Goal: Task Accomplishment & Management: Use online tool/utility

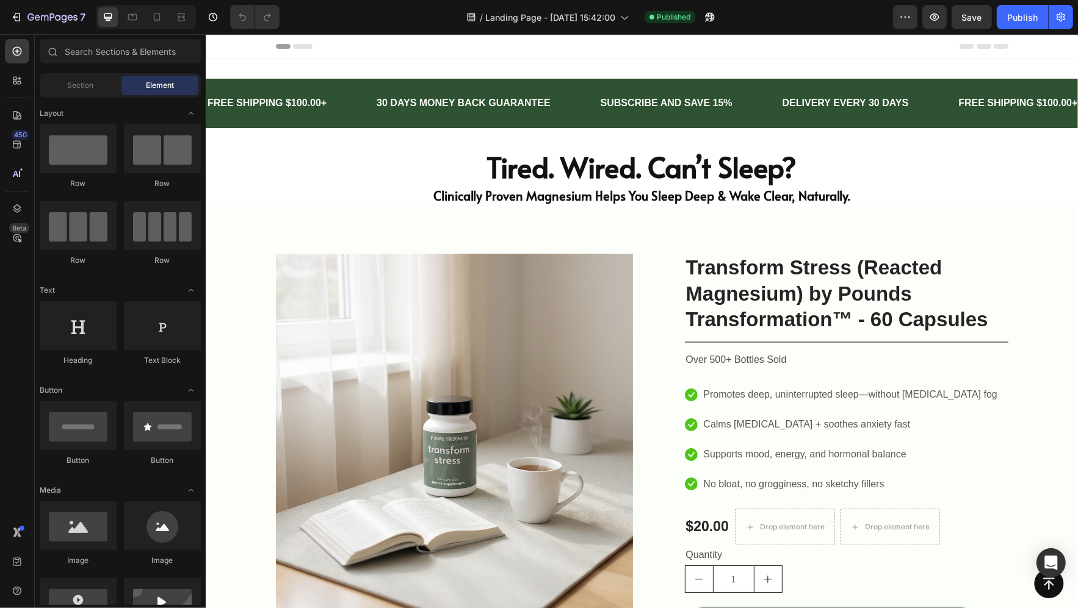
click at [463, 344] on img at bounding box center [453, 431] width 357 height 357
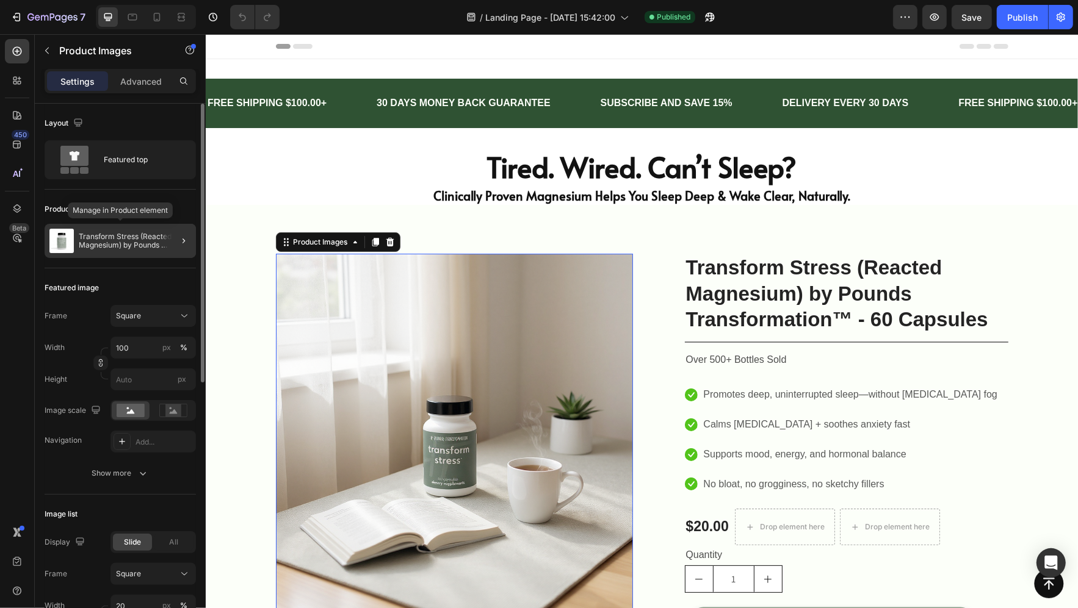
click at [114, 246] on p "Transform Stress (Reacted Magnesium) by Pounds Transformation™ - 60 Capsules" at bounding box center [135, 241] width 112 height 17
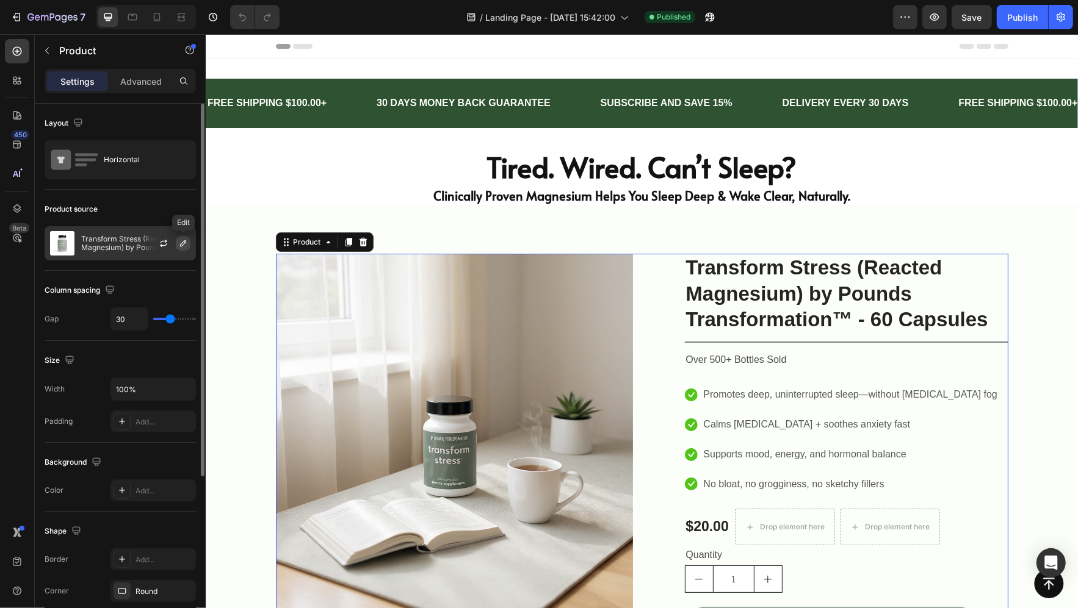
click at [178, 245] on icon "button" at bounding box center [183, 244] width 10 height 10
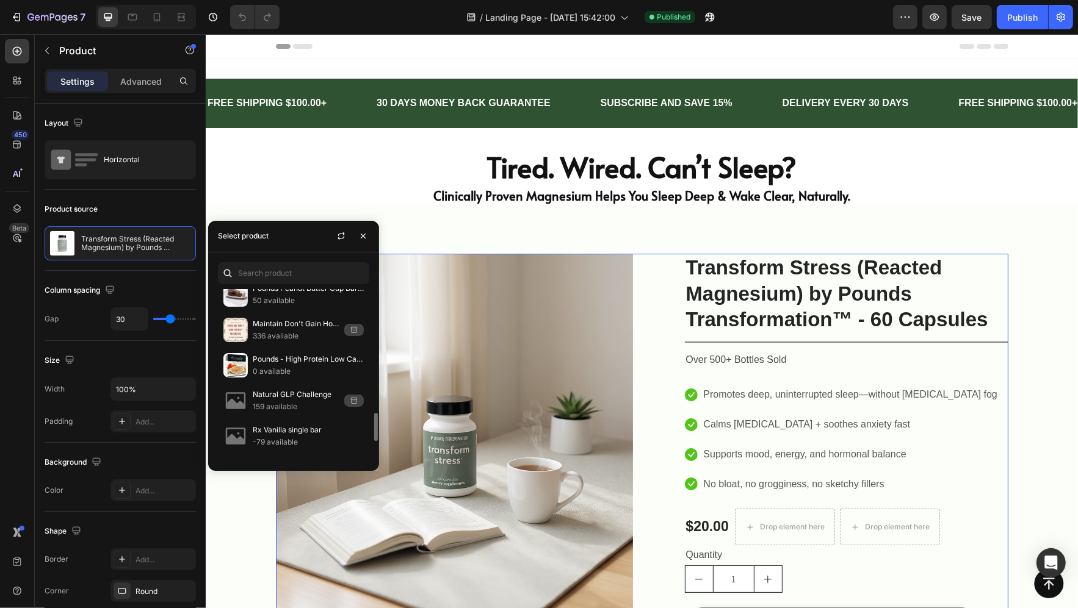
scroll to position [782, 0]
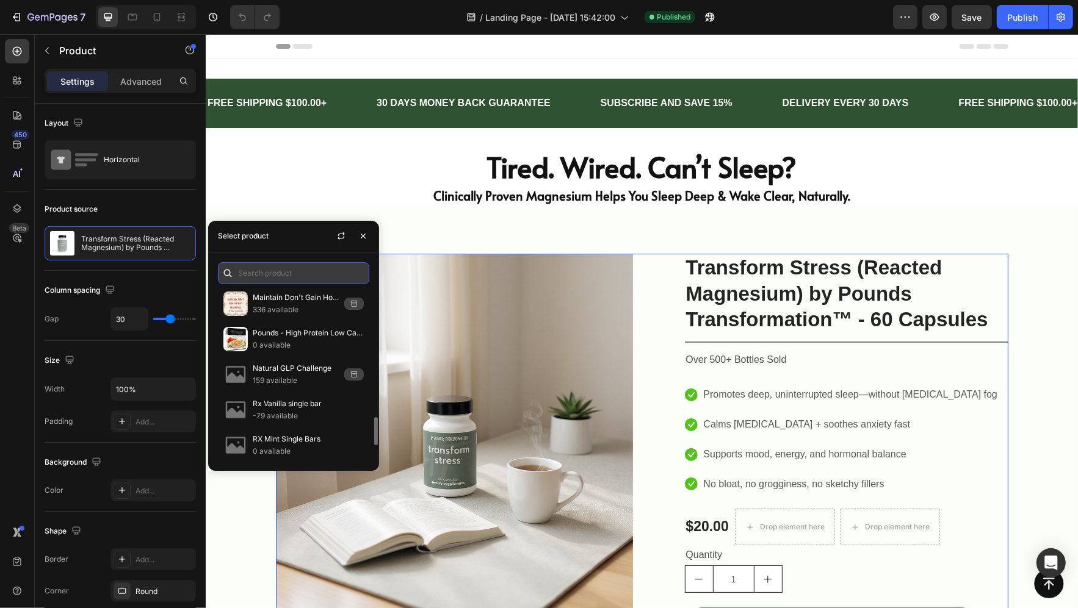
click at [288, 275] on input "text" at bounding box center [293, 273] width 151 height 22
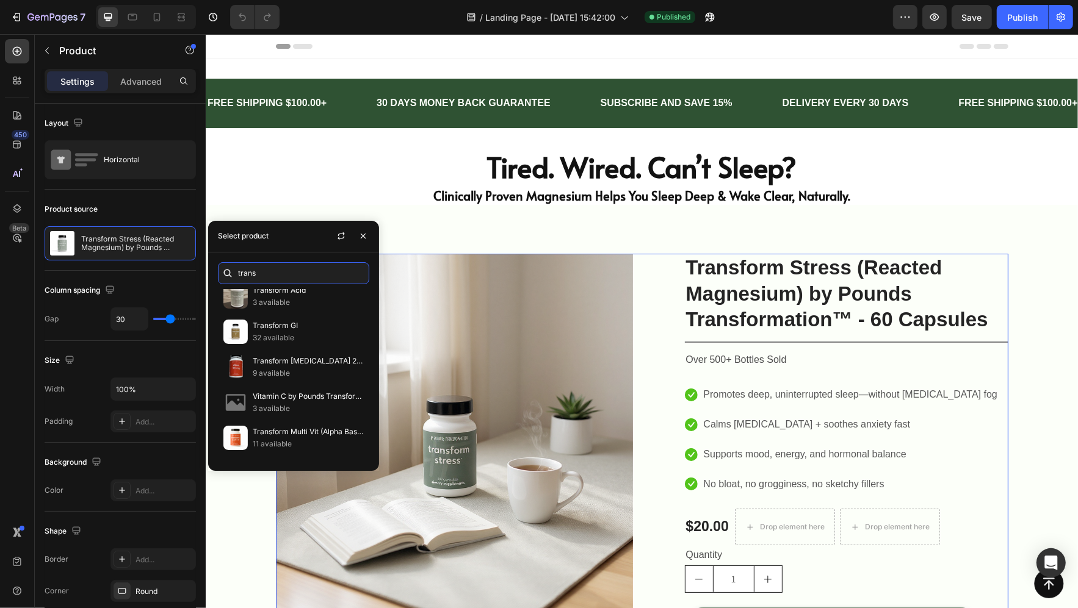
scroll to position [0, 0]
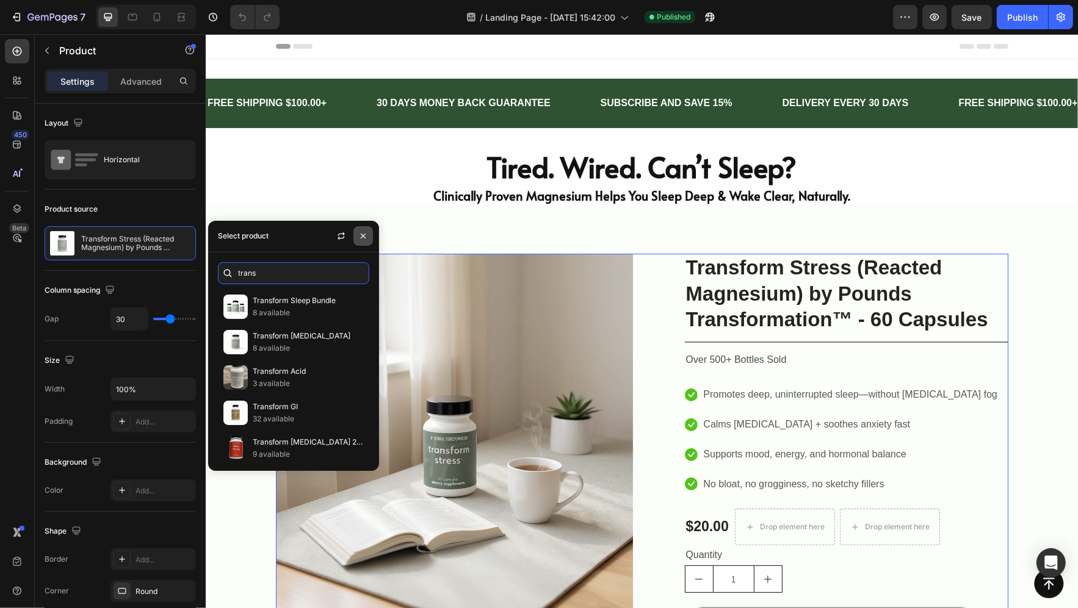
type input "trans"
click at [359, 238] on icon "button" at bounding box center [363, 236] width 10 height 10
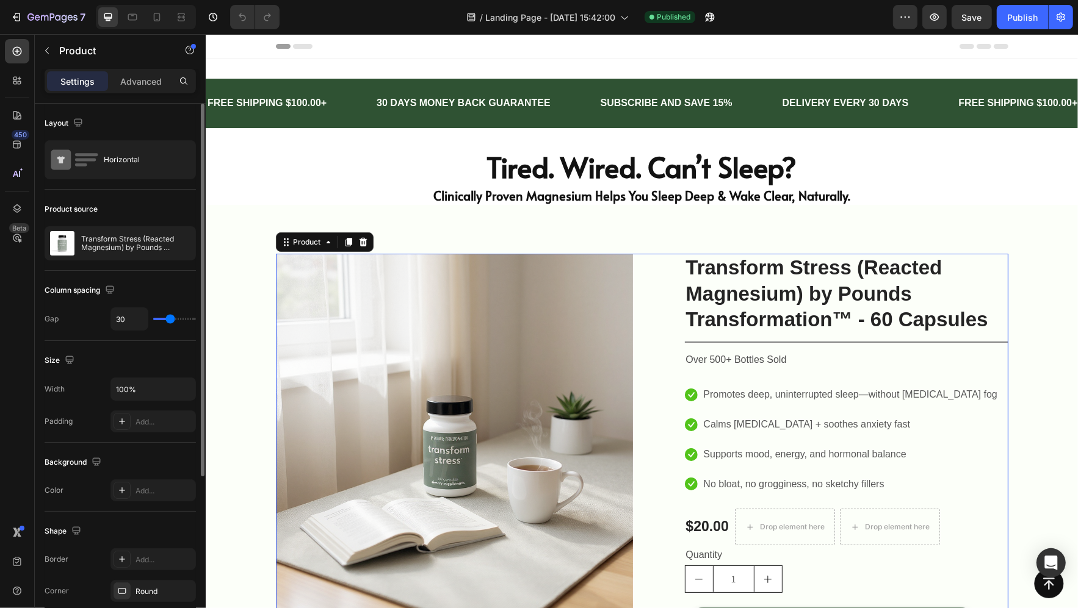
click at [112, 207] on div "Product source" at bounding box center [120, 210] width 151 height 20
click at [166, 241] on icon "button" at bounding box center [164, 242] width 7 height 4
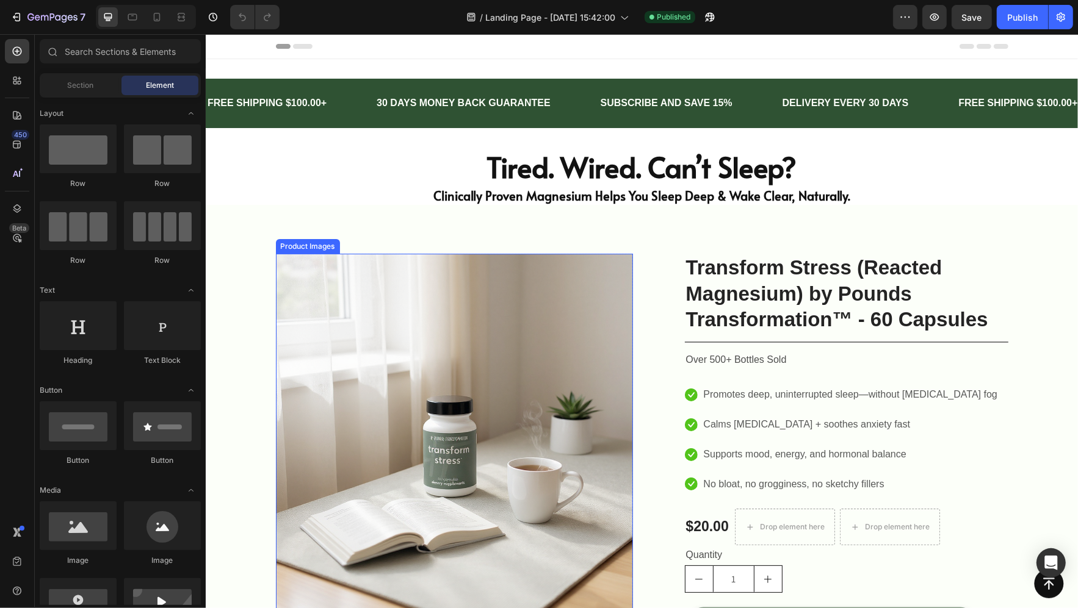
click at [316, 388] on img at bounding box center [453, 431] width 357 height 357
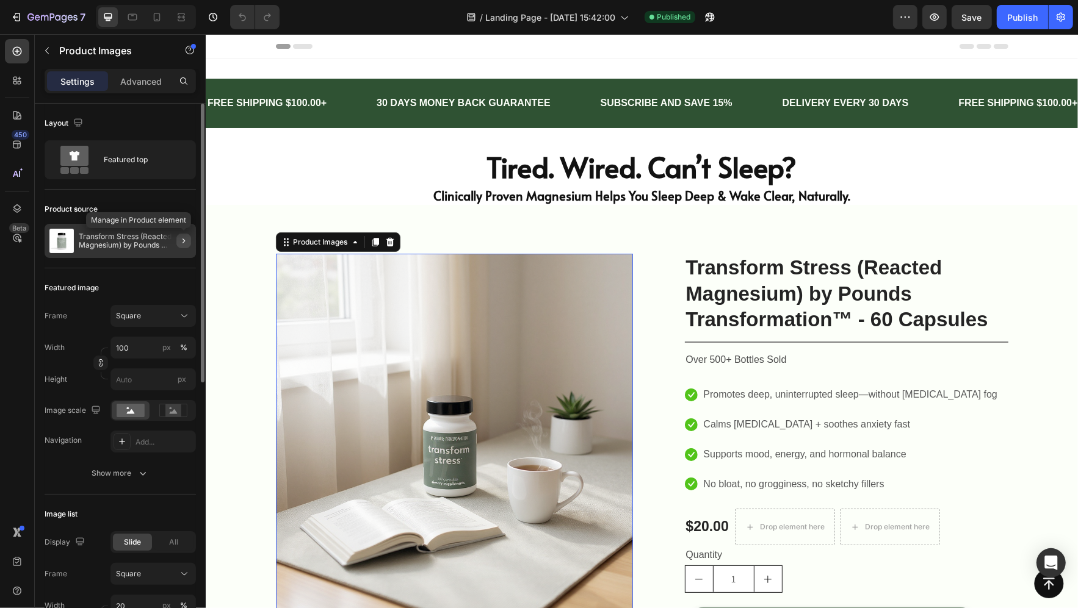
click at [180, 241] on icon "button" at bounding box center [184, 241] width 10 height 10
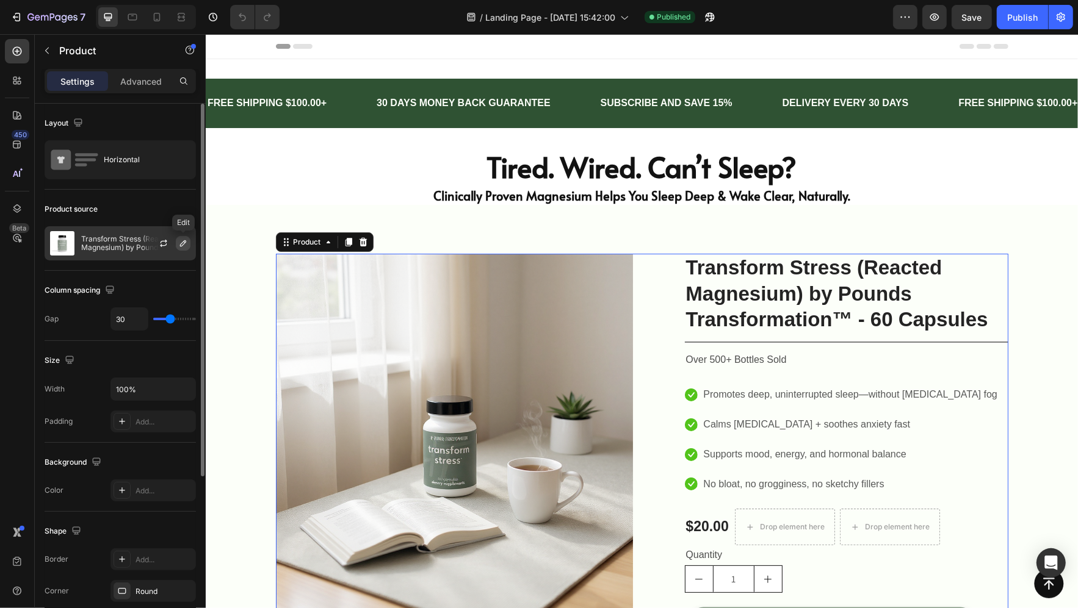
click at [185, 247] on button "button" at bounding box center [183, 243] width 15 height 15
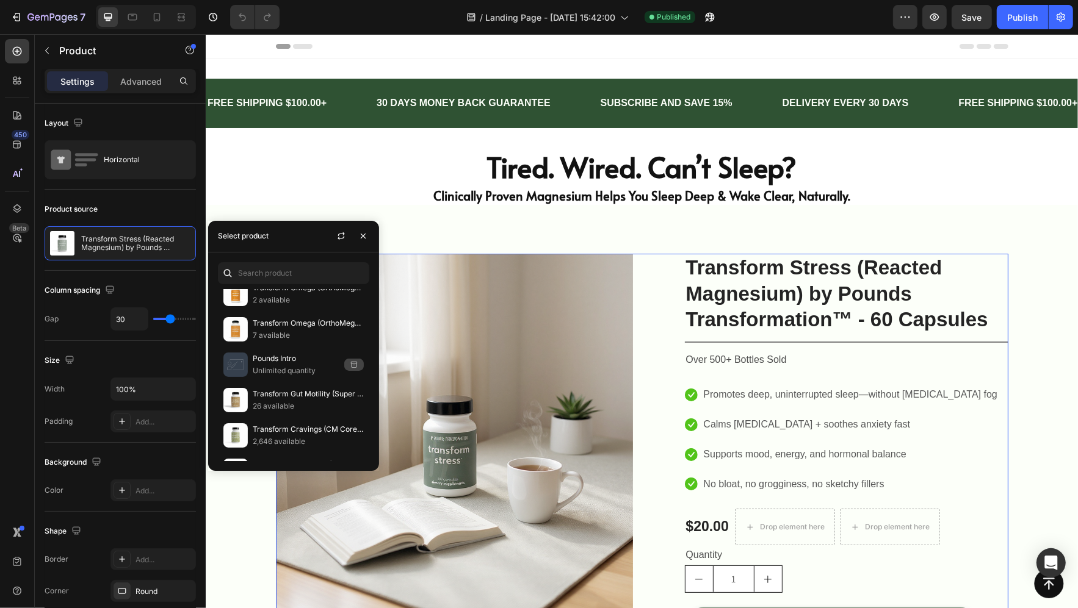
scroll to position [4423, 0]
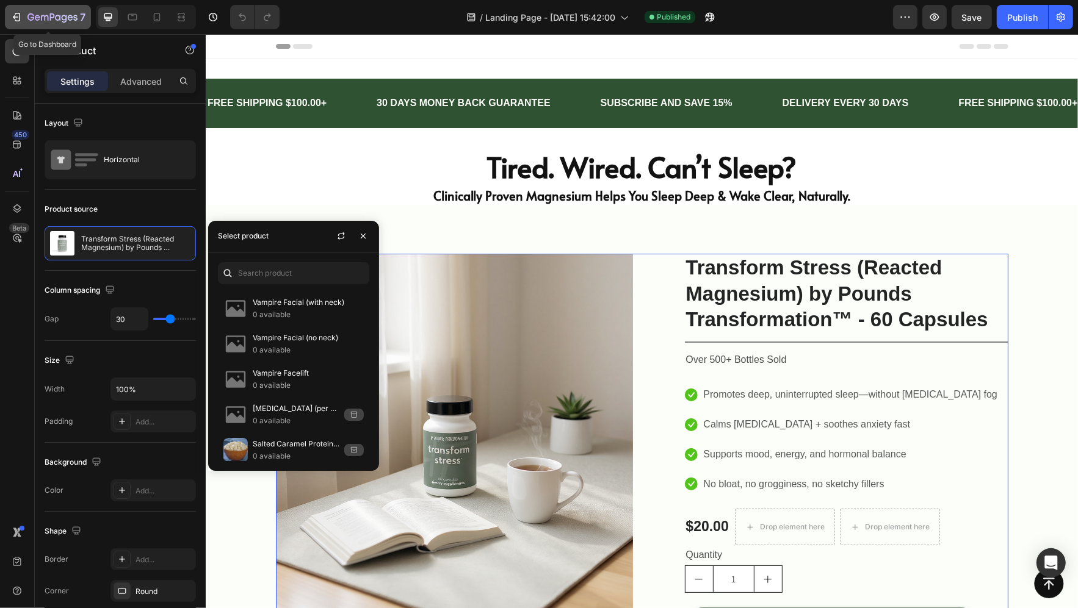
click at [16, 21] on icon "button" at bounding box center [17, 17] width 5 height 9
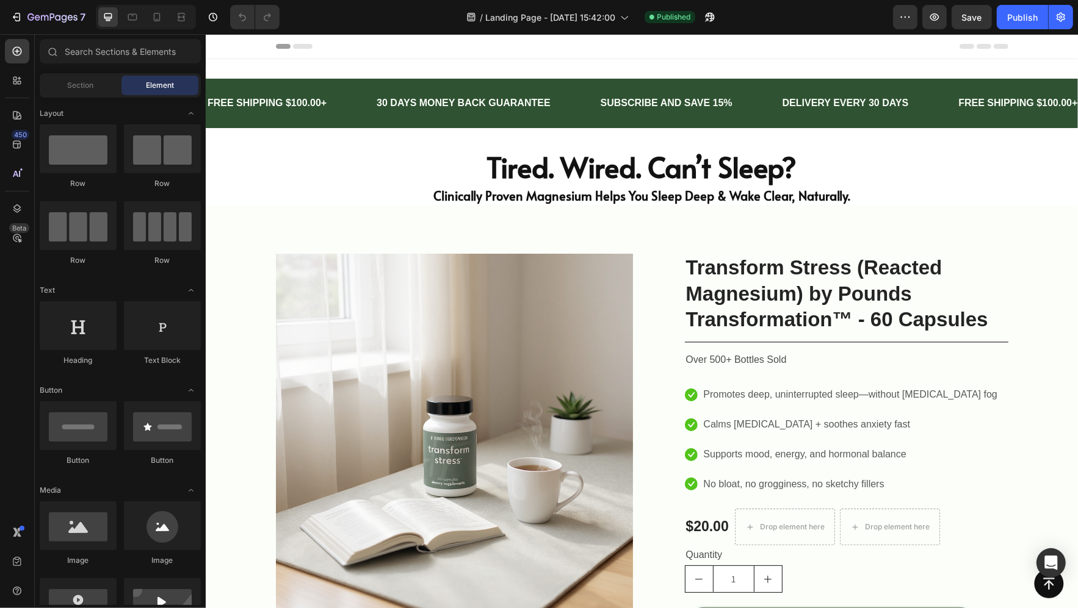
click at [428, 312] on img at bounding box center [453, 431] width 357 height 357
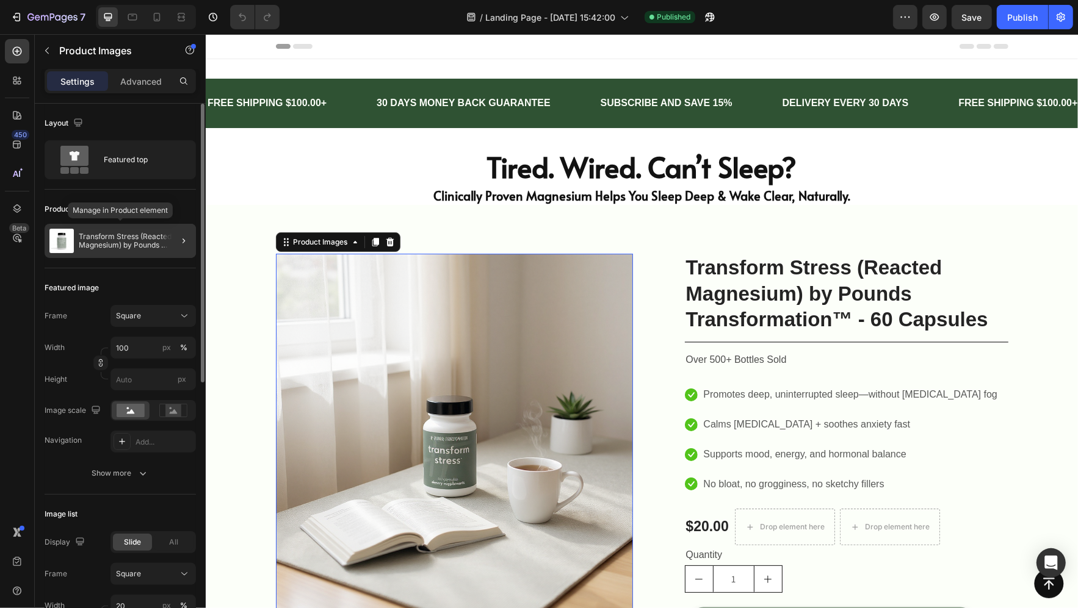
click at [160, 236] on p "Transform Stress (Reacted Magnesium) by Pounds Transformation™ - 60 Capsules" at bounding box center [135, 241] width 112 height 17
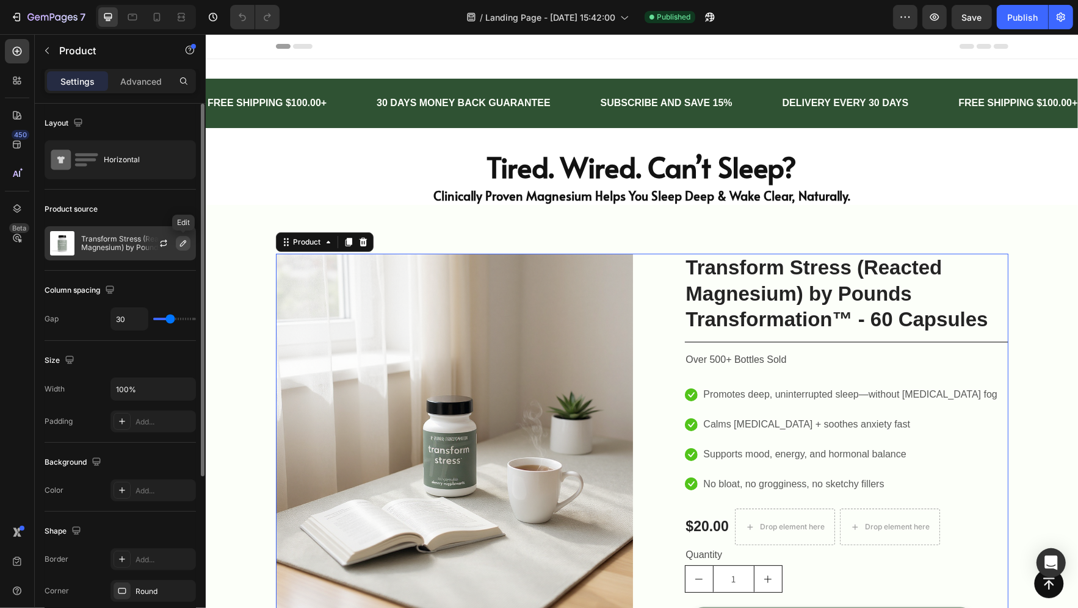
click at [181, 241] on icon "button" at bounding box center [183, 244] width 10 height 10
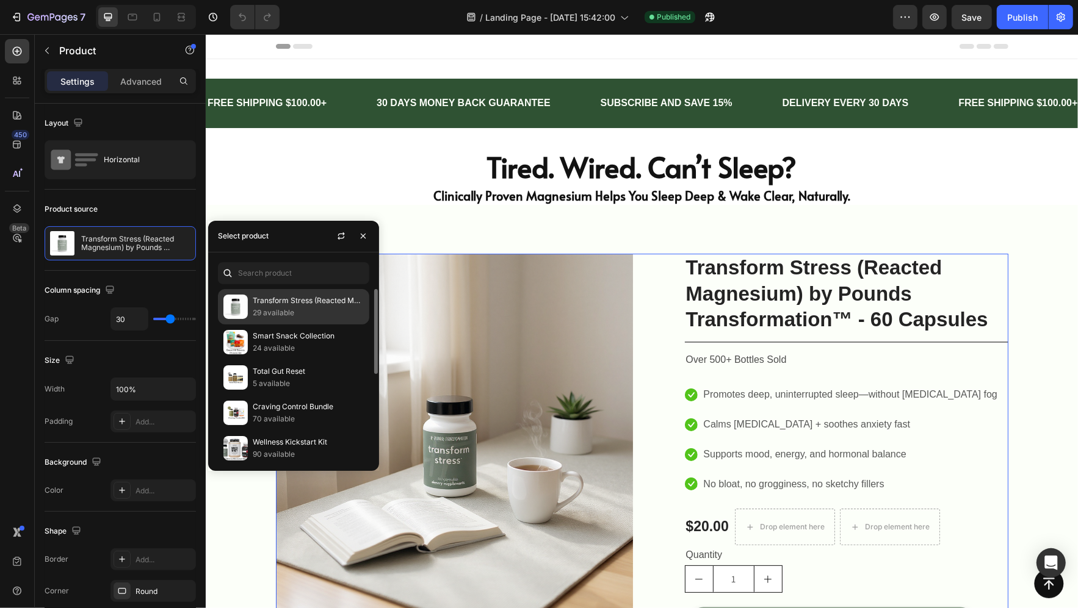
click at [256, 311] on p "29 available" at bounding box center [308, 313] width 111 height 12
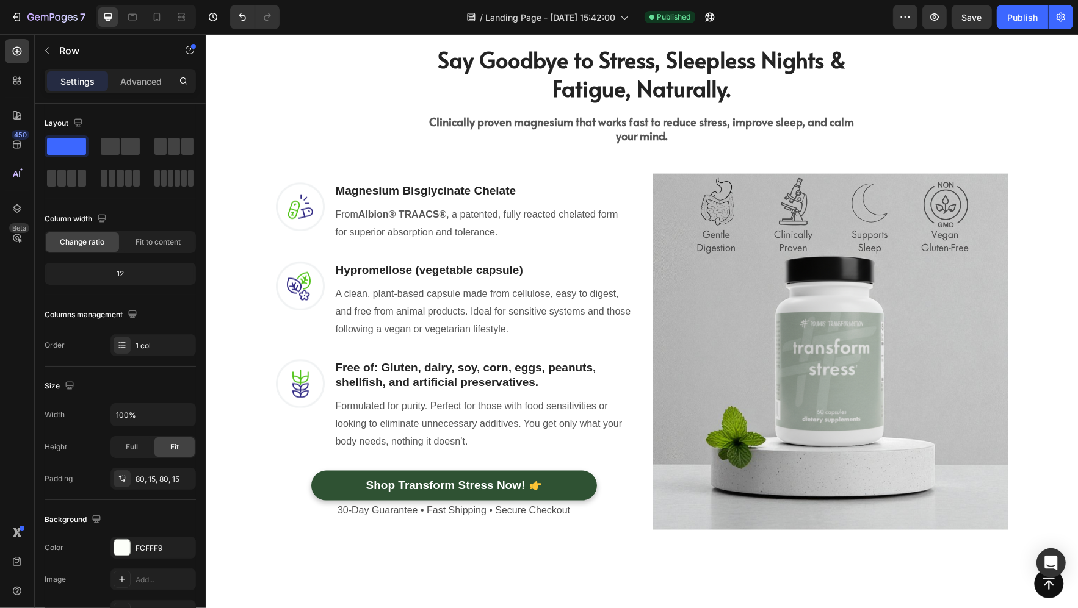
scroll to position [1599, 0]
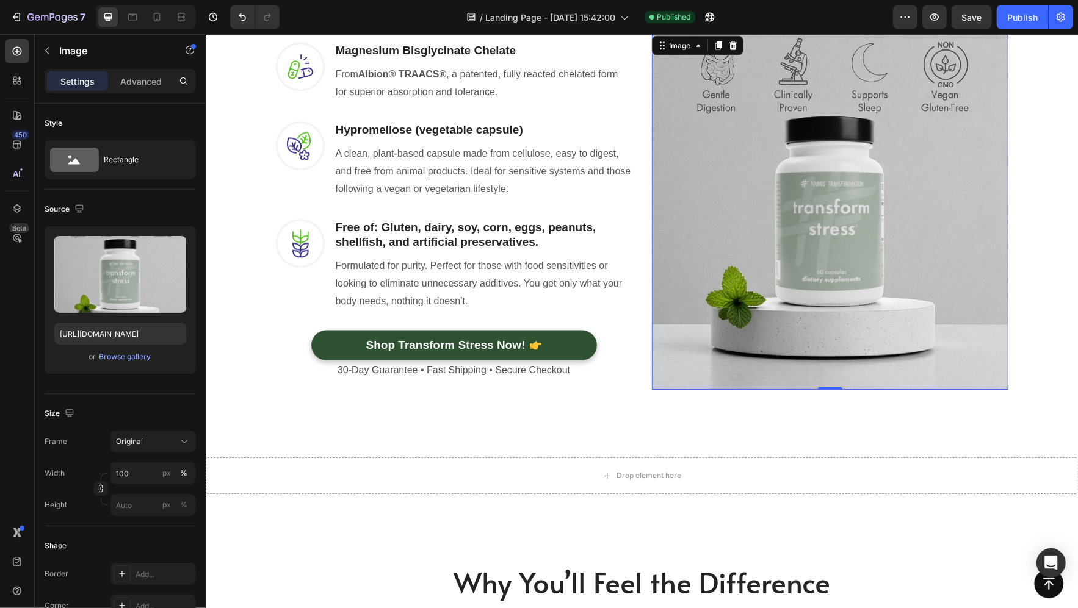
click at [724, 260] on img at bounding box center [829, 211] width 356 height 356
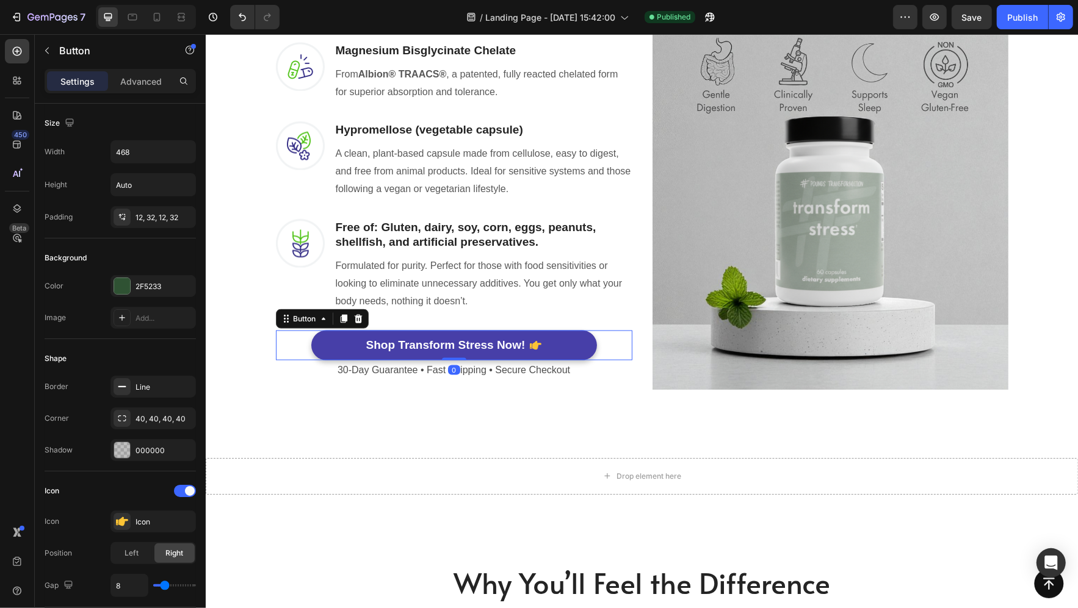
click at [359, 344] on link "Shop Transform Stress Now!" at bounding box center [454, 345] width 286 height 30
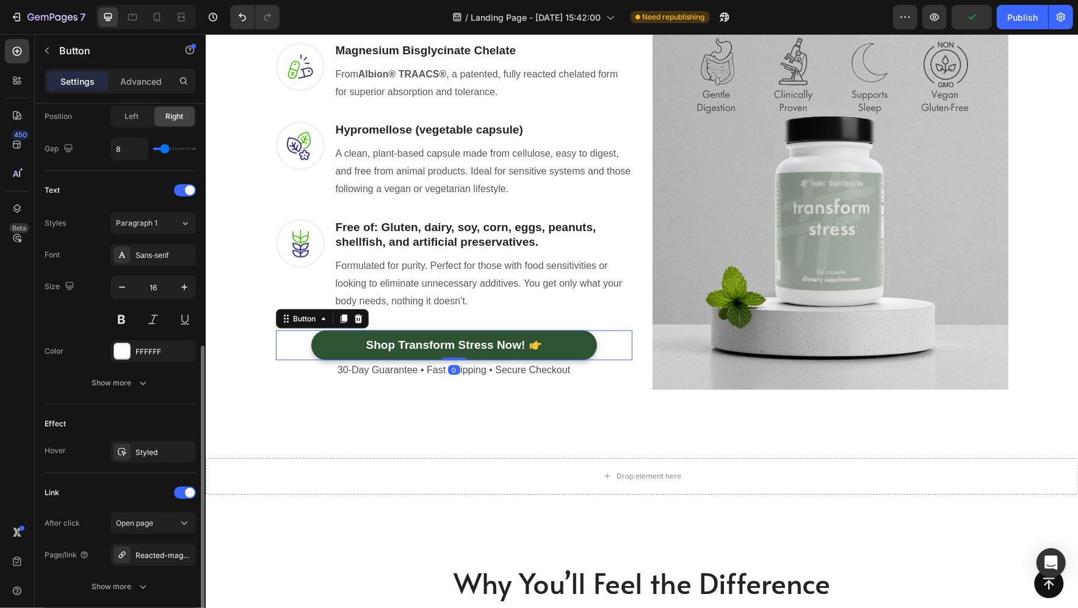
scroll to position [522, 0]
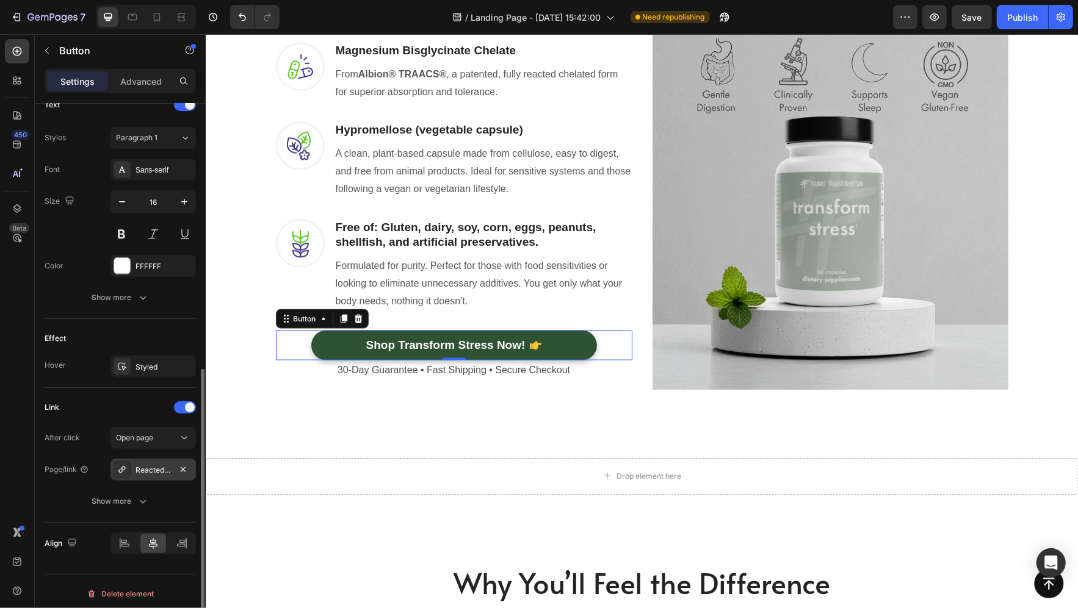
click at [157, 466] on div "Reacted-magnesium-transform-stress-by-pounds-transformation™-60-capsules" at bounding box center [152, 470] width 35 height 11
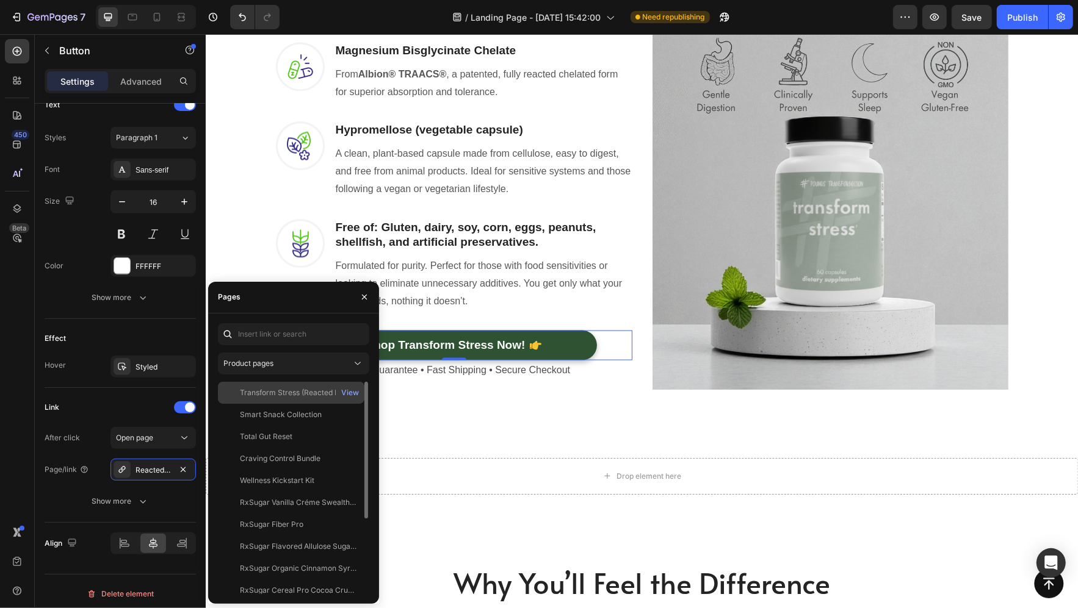
click at [283, 394] on div "Transform Stress (Reacted Magnesium) by Pounds Transformation™ - 60 Capsules" at bounding box center [298, 393] width 117 height 11
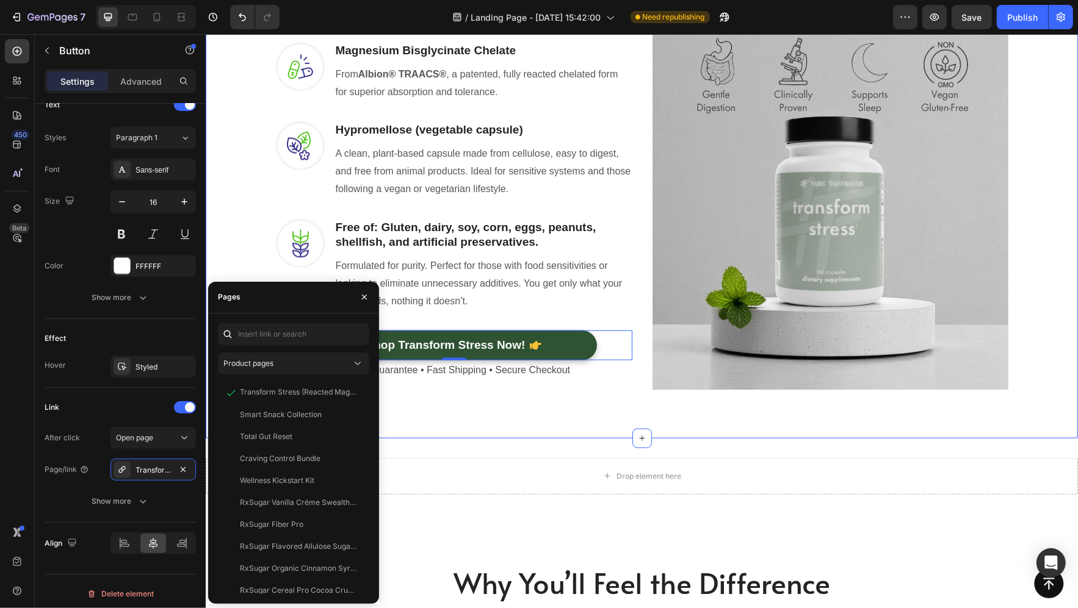
click at [444, 416] on div "Say Goodbye to Stress, Sleepless Nights & Fatigue, Naturally. Heading Row Clini…" at bounding box center [641, 145] width 872 height 583
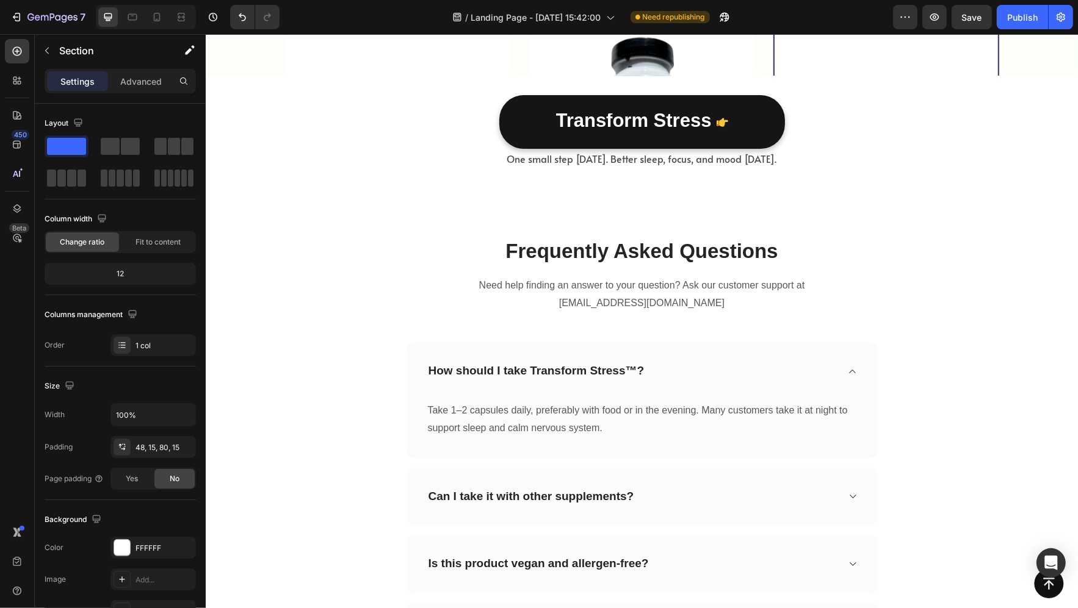
scroll to position [4063, 0]
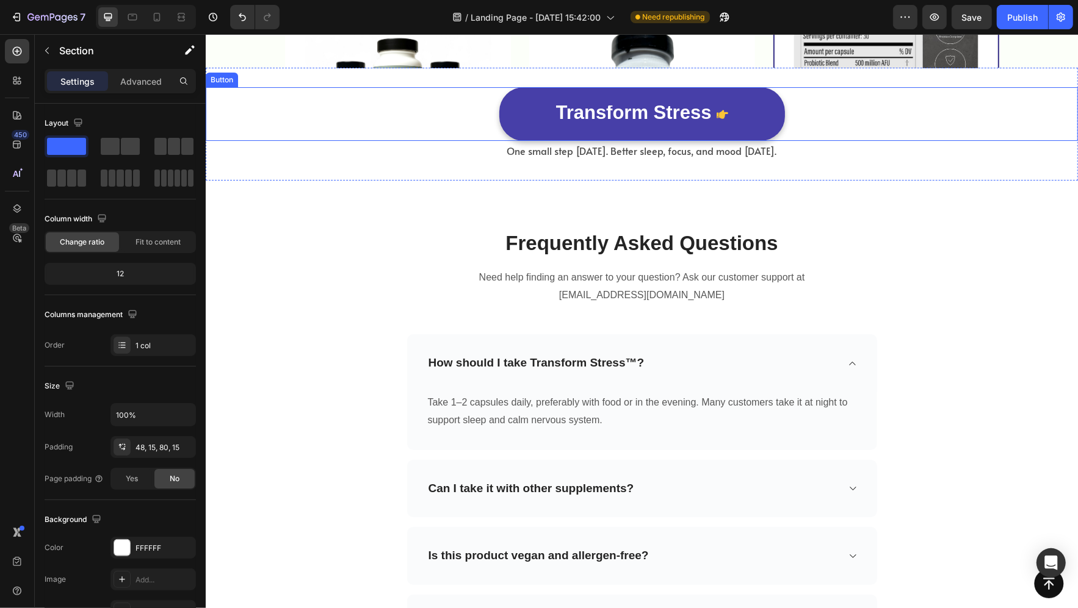
click at [583, 124] on link "Transform Stress" at bounding box center [642, 114] width 286 height 54
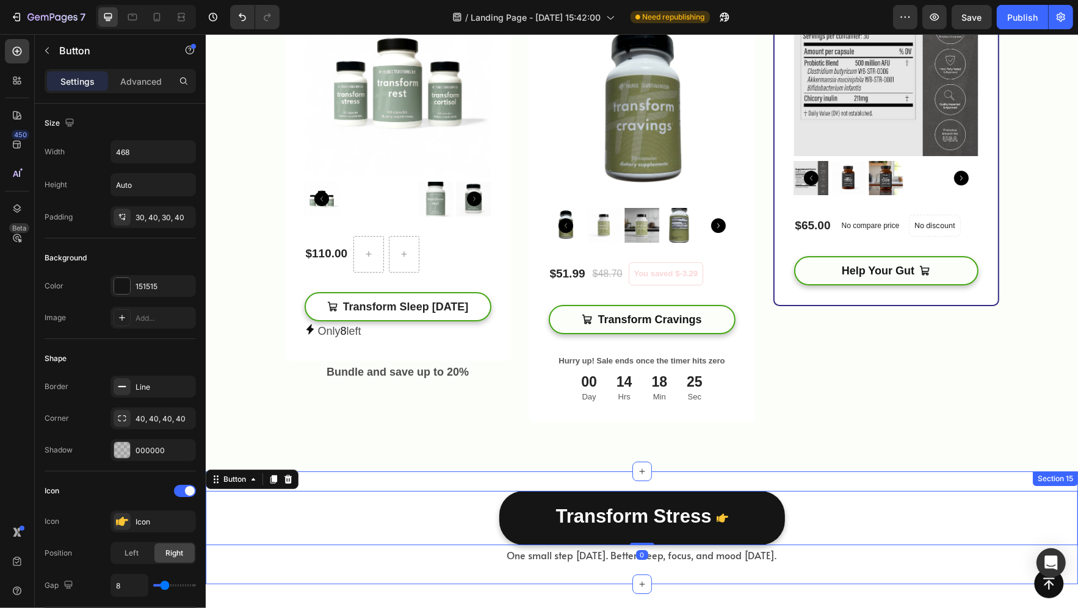
scroll to position [4035, 0]
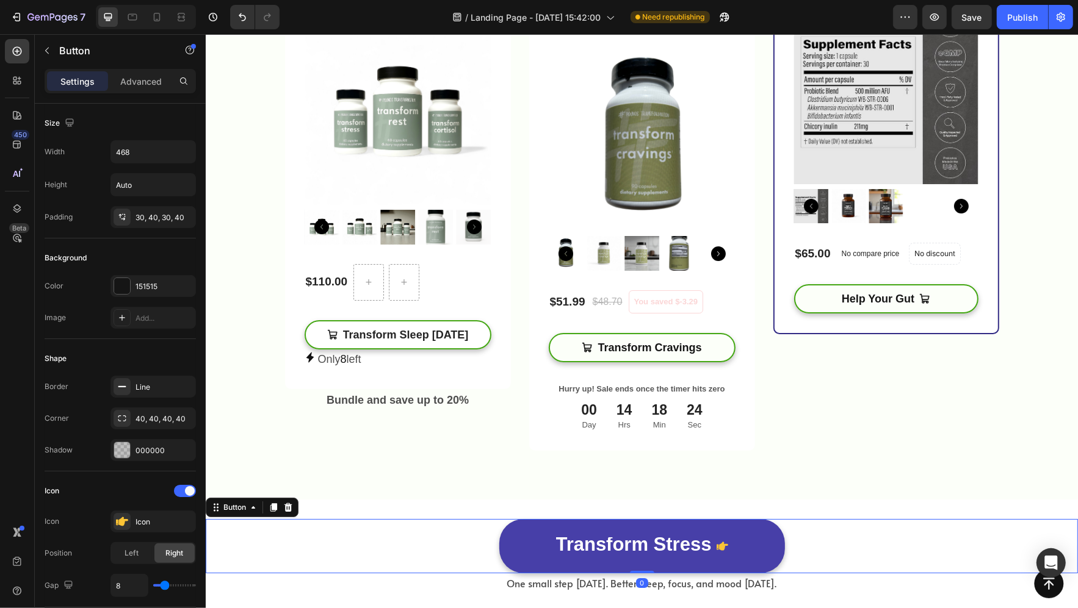
click at [586, 533] on link "Transform Stress" at bounding box center [642, 546] width 286 height 54
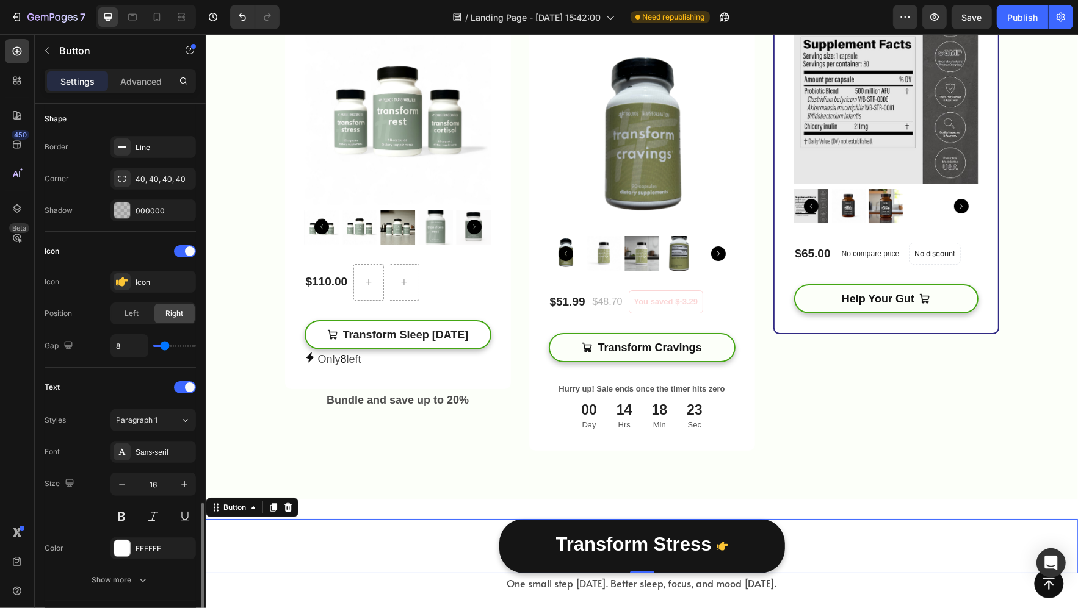
scroll to position [522, 0]
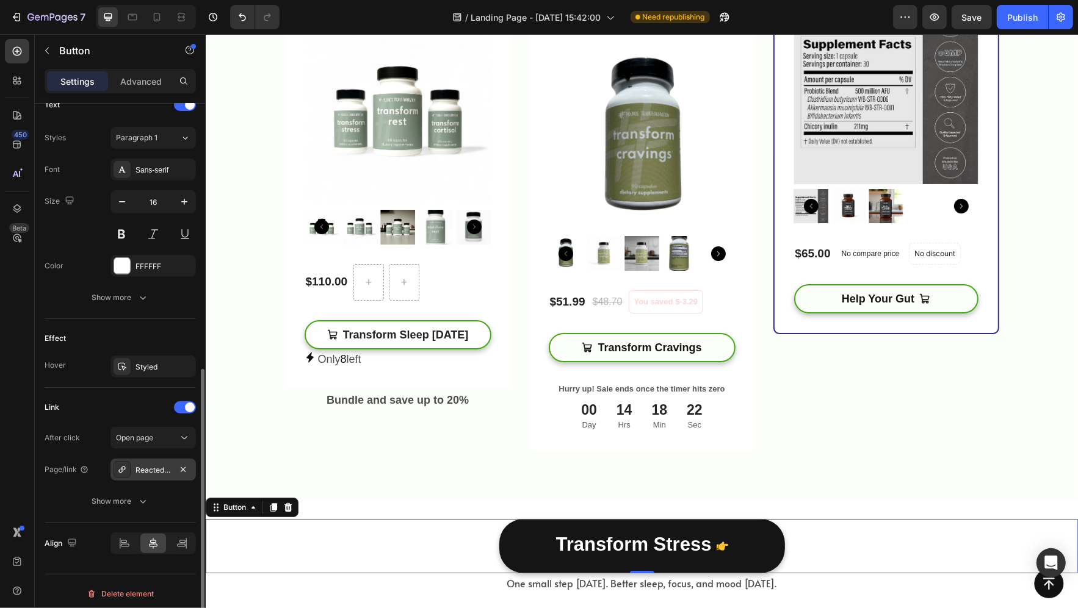
click at [163, 467] on div "Reacted-magnesium-transform-stress-by-pounds-transformation™-60-capsules" at bounding box center [152, 470] width 35 height 11
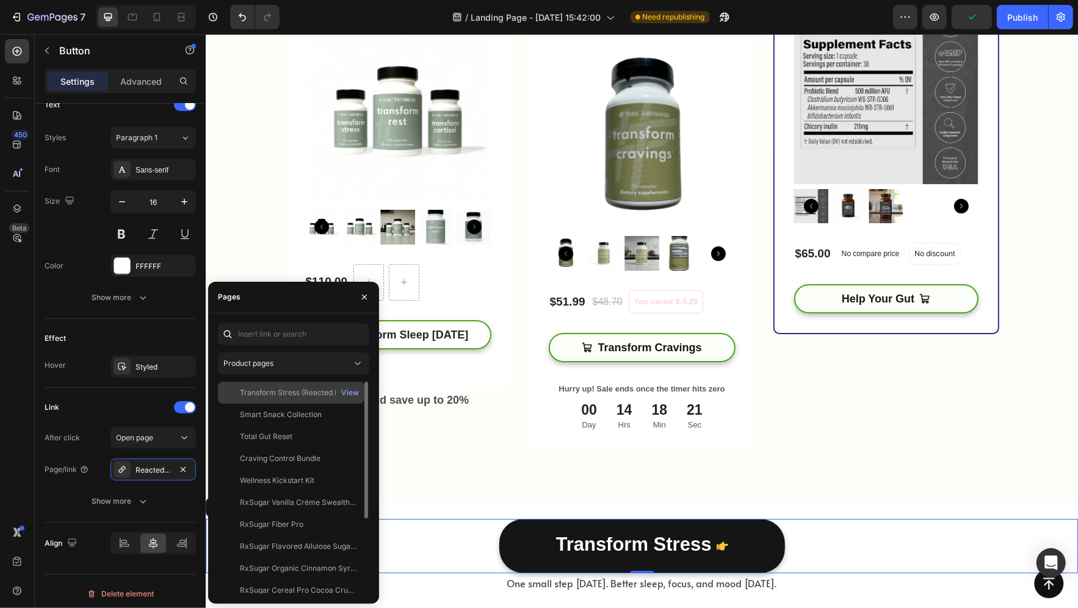
click at [278, 389] on div "Transform Stress (Reacted Magnesium) by Pounds Transformation™ - 60 Capsules" at bounding box center [298, 393] width 117 height 11
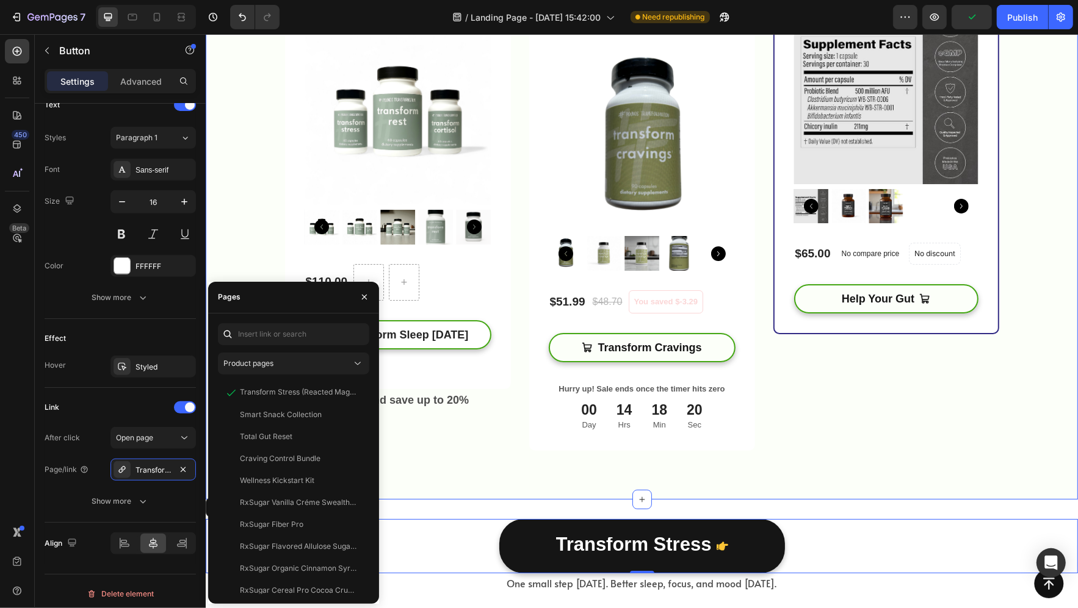
click at [432, 453] on div "Buy More And Save Heading Check out our most popular supplements! Text block Ro…" at bounding box center [641, 146] width 872 height 705
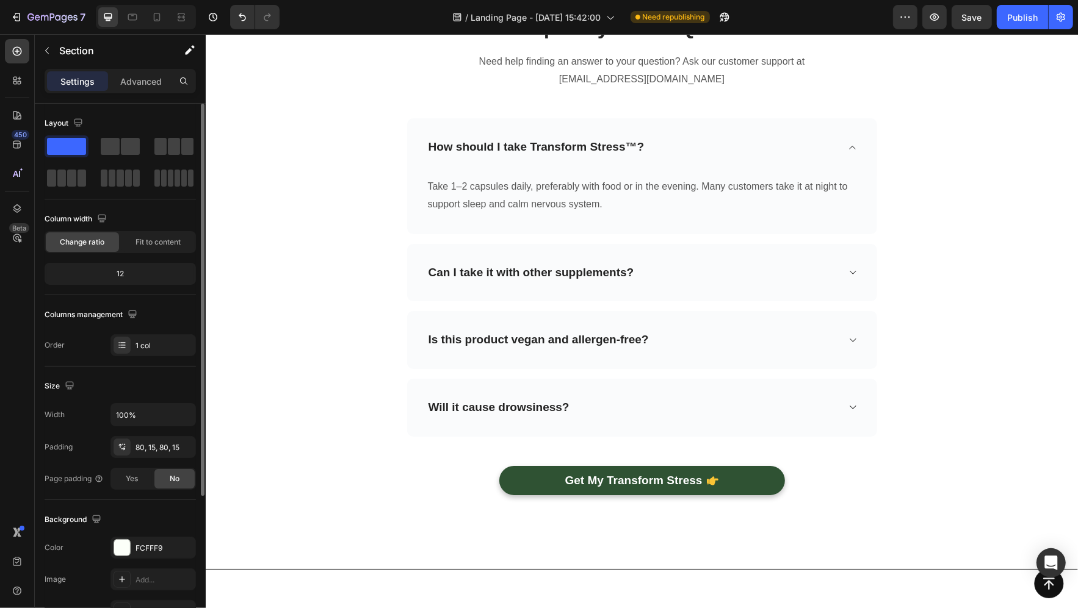
scroll to position [4777, 0]
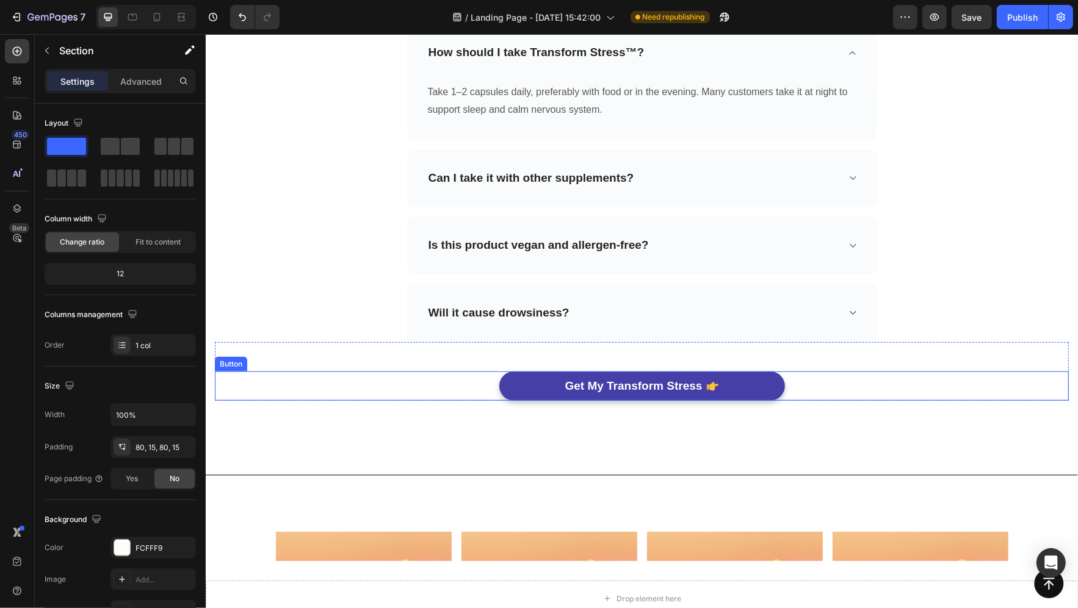
click at [558, 378] on link "Get My Transform Stress" at bounding box center [642, 386] width 286 height 30
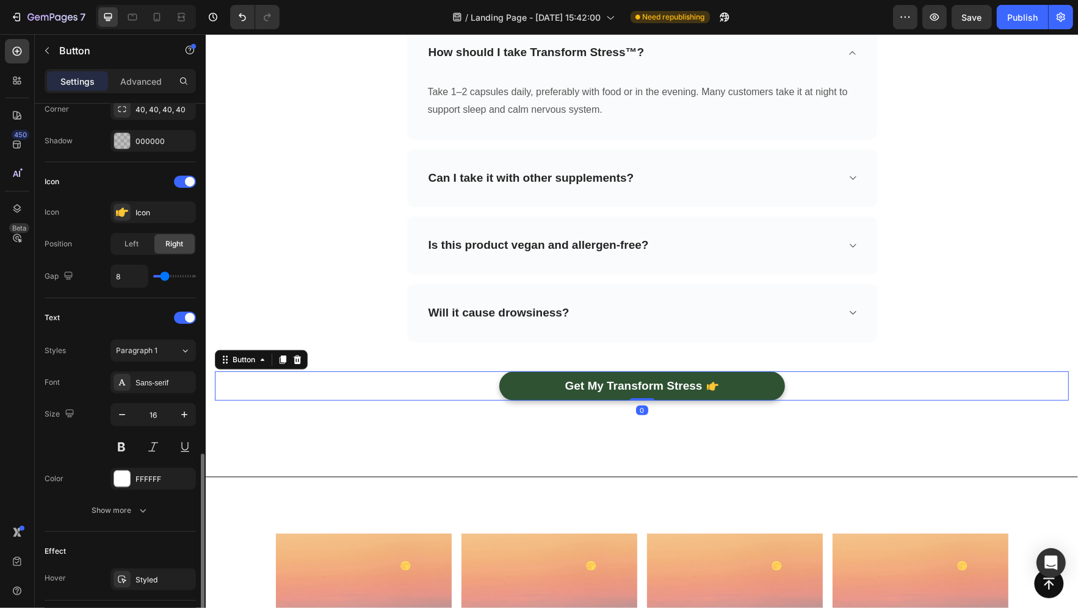
scroll to position [522, 0]
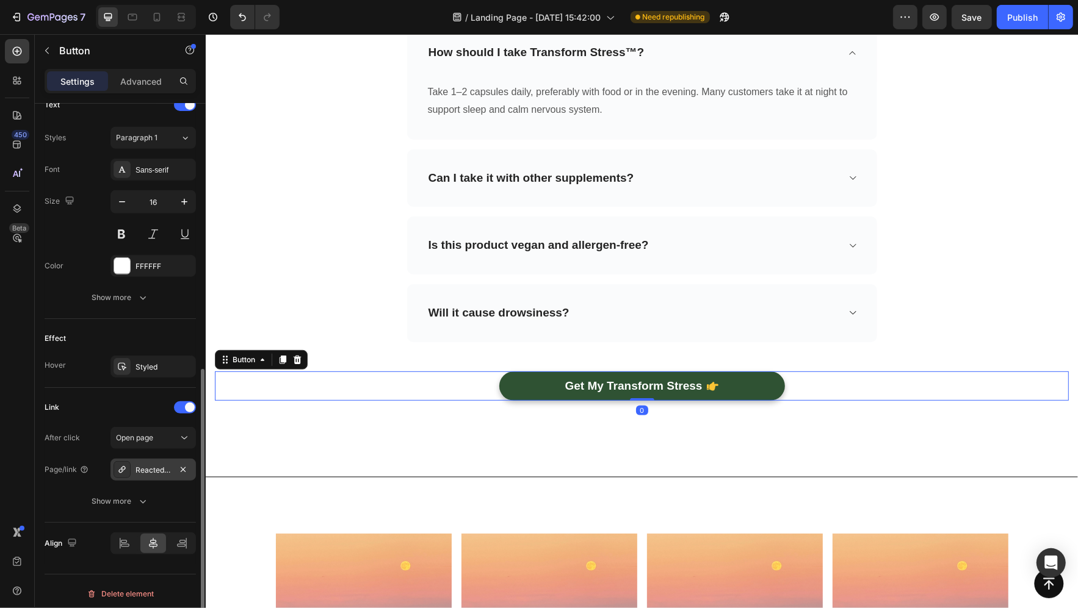
click at [167, 465] on div "Reacted-magnesium-transform-stress-by-pounds-transformation™-60-capsules" at bounding box center [152, 470] width 35 height 11
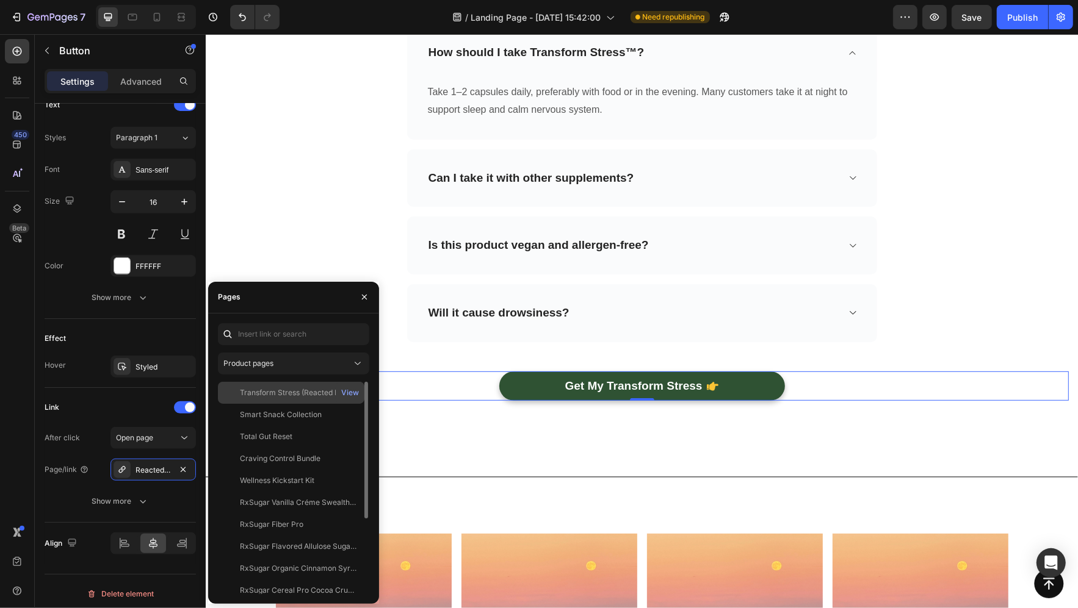
click at [275, 386] on div "Transform Stress (Reacted Magnesium) by Pounds Transformation™ - 60 Capsules Vi…" at bounding box center [291, 393] width 146 height 22
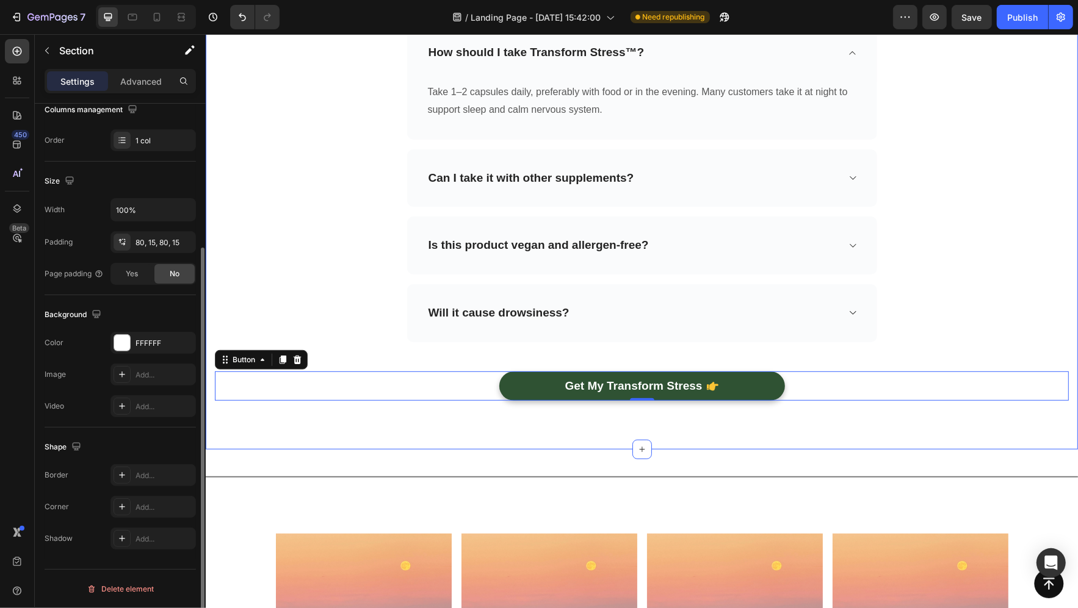
click at [444, 410] on div "Frequently Asked Questions Heading Need help finding an answer to your question…" at bounding box center [641, 159] width 872 height 580
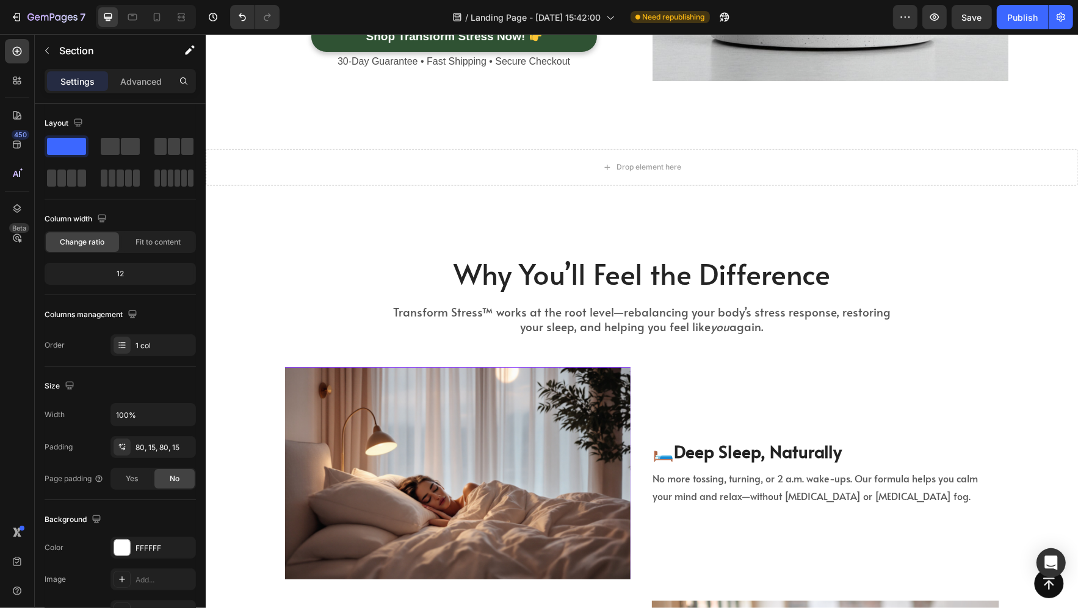
scroll to position [1581, 0]
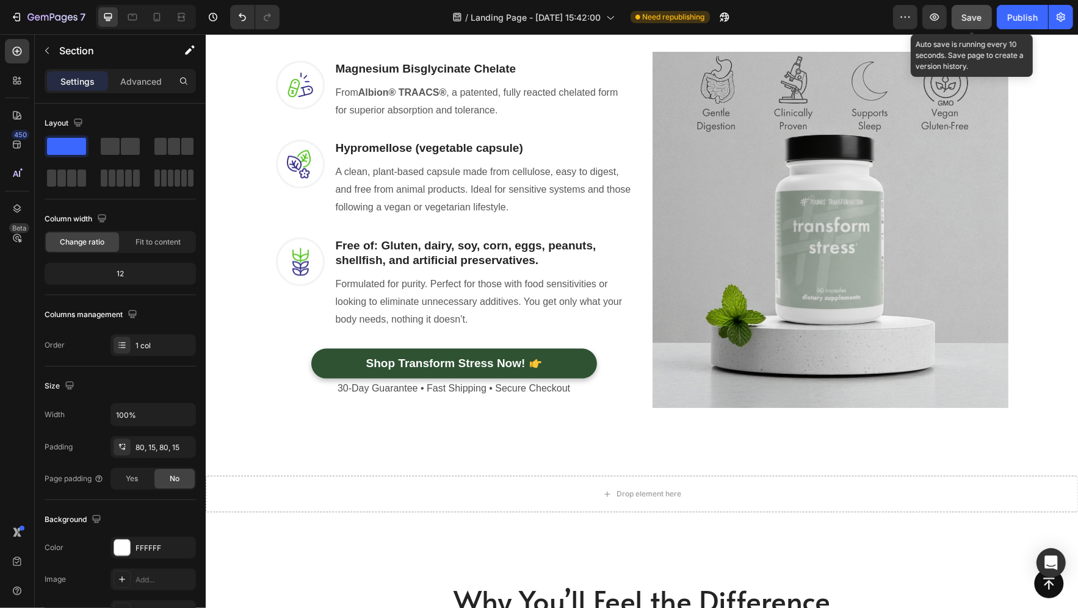
click at [964, 27] on button "Save" at bounding box center [971, 17] width 40 height 24
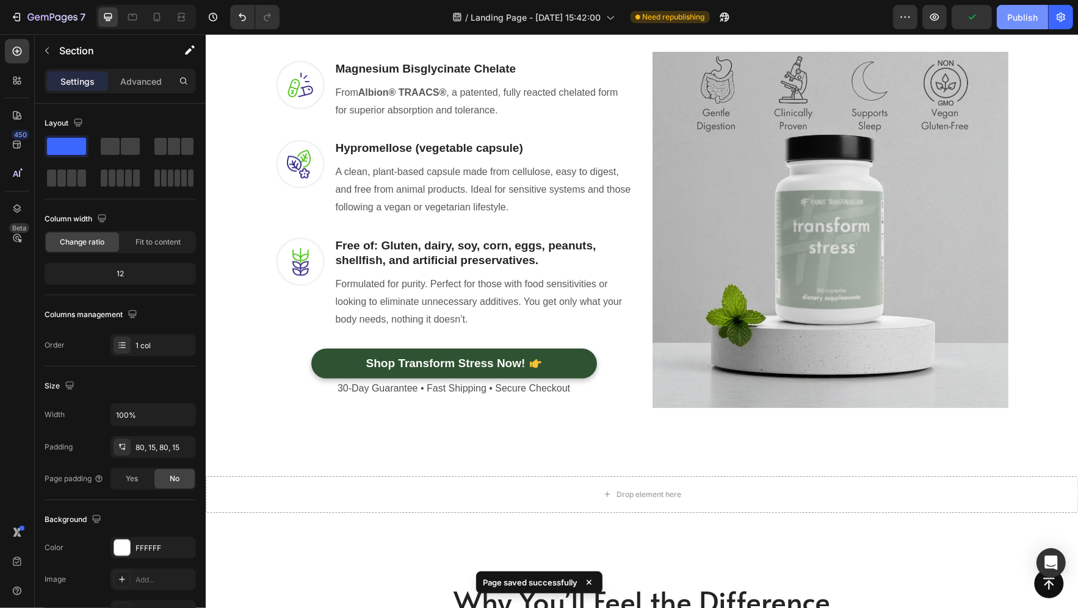
click at [1018, 15] on div "Publish" at bounding box center [1022, 17] width 31 height 13
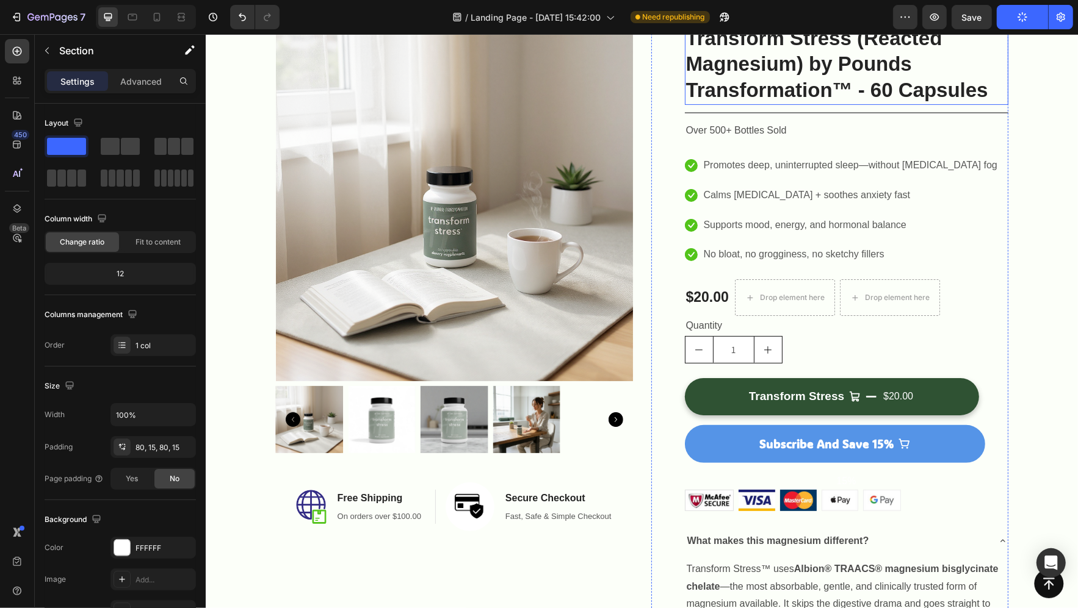
scroll to position [254, 0]
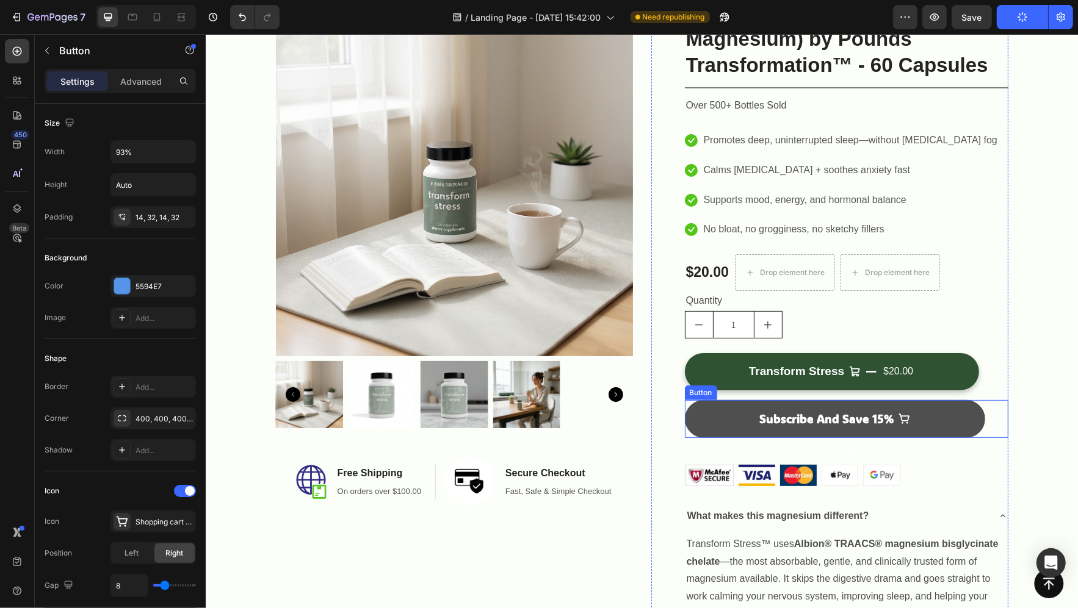
click at [928, 423] on link "Subscribe and Save 15%" at bounding box center [834, 419] width 301 height 38
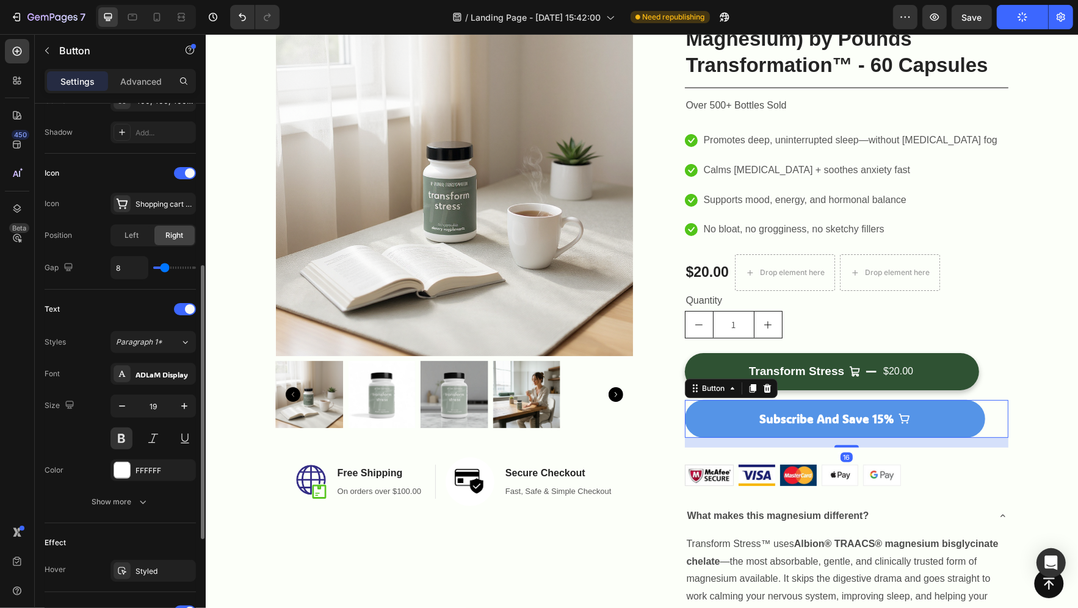
scroll to position [522, 0]
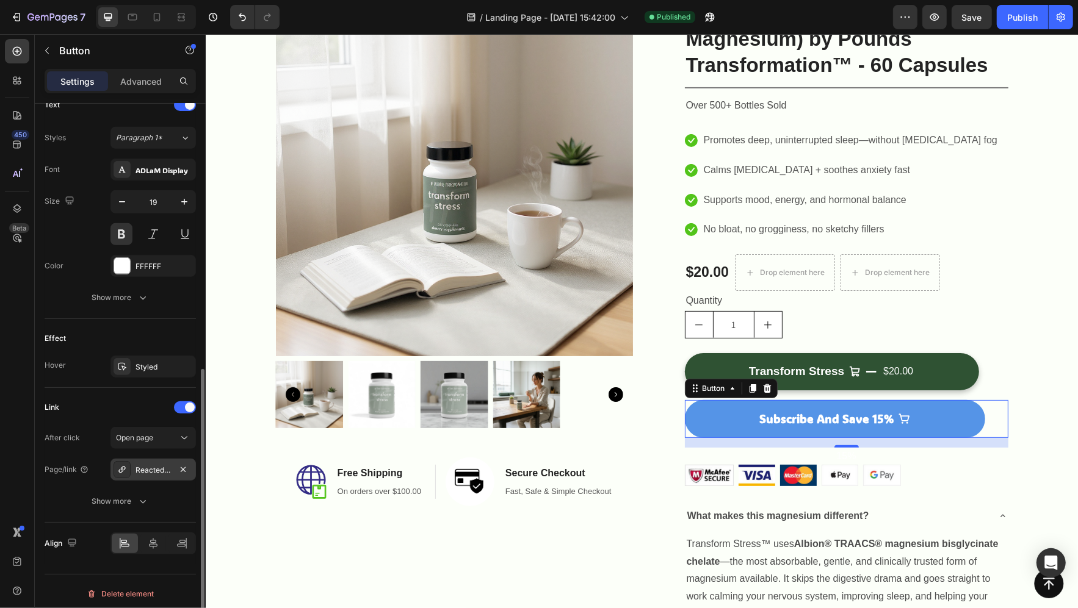
click at [150, 465] on div "Reacted-magnesium-transform-stress-by-pounds-transformation™-60-capsules" at bounding box center [152, 470] width 35 height 11
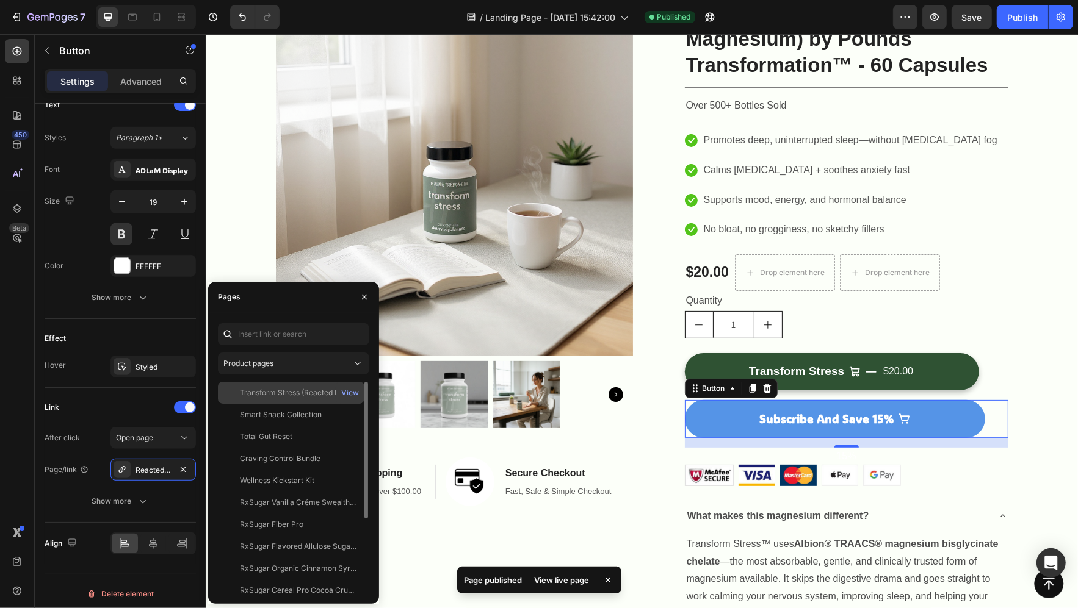
click at [257, 386] on div "Transform Stress (Reacted Magnesium) by Pounds Transformation™ - 60 Capsules Vi…" at bounding box center [291, 393] width 146 height 22
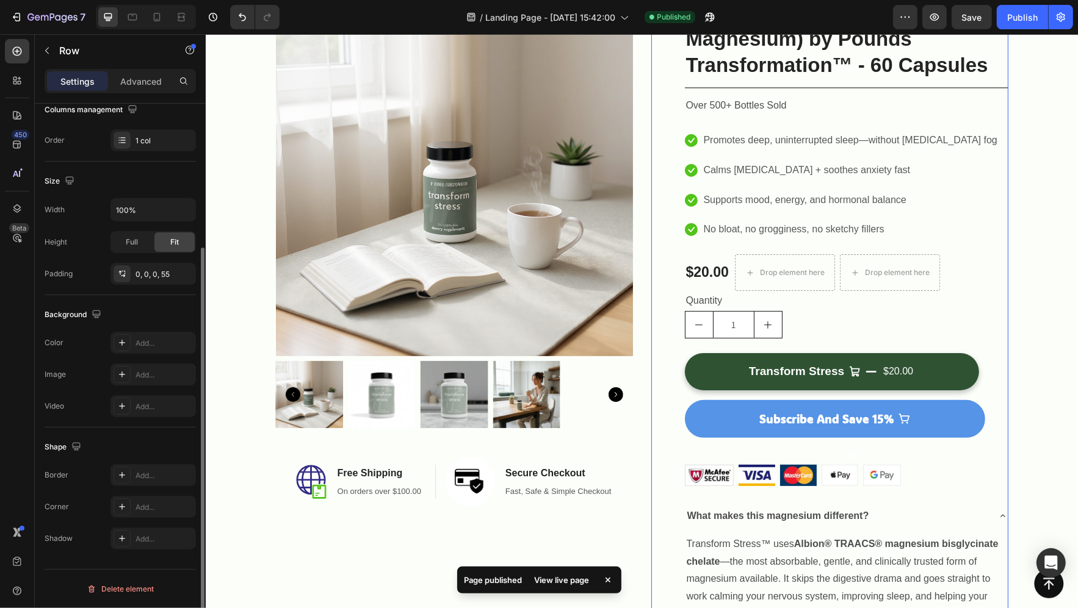
click at [1005, 355] on div "Transform Stress $20.00 Add to Cart" at bounding box center [845, 369] width 323 height 62
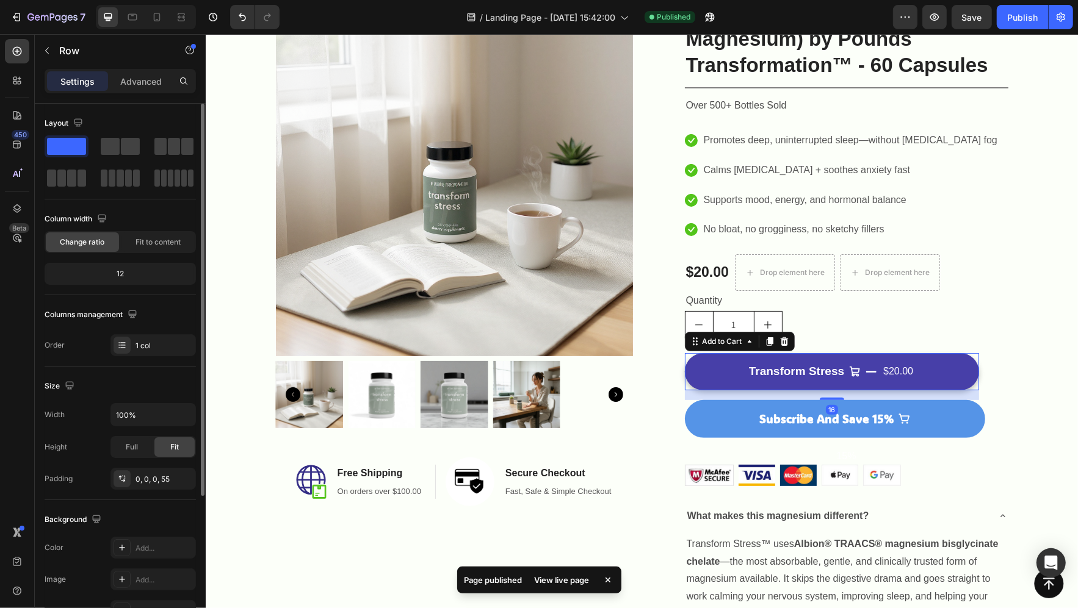
click at [939, 361] on button "Transform Stress $20.00" at bounding box center [831, 371] width 294 height 37
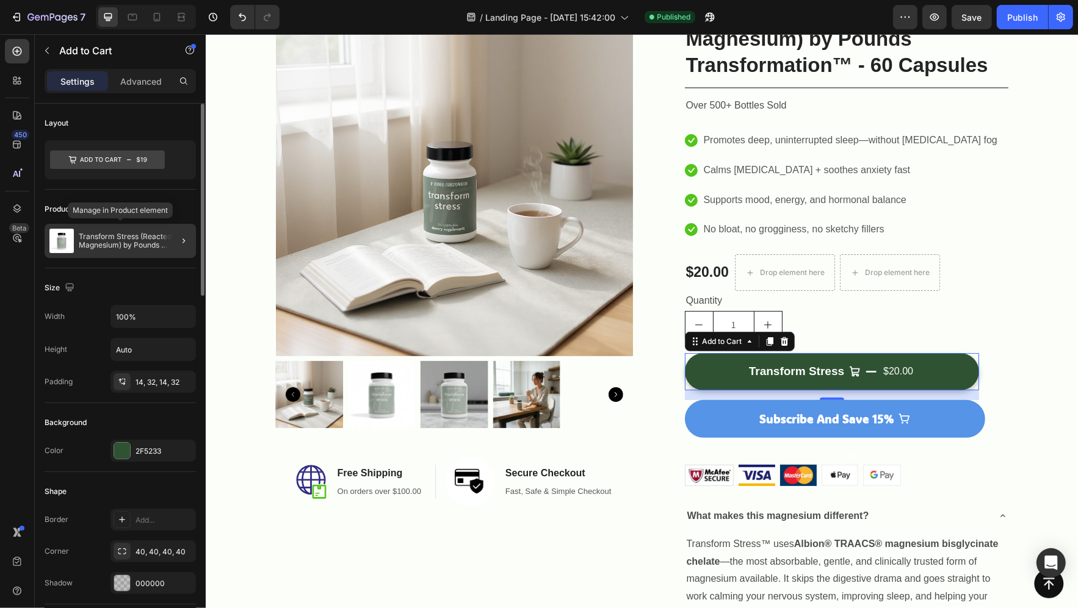
click at [160, 242] on p "Transform Stress (Reacted Magnesium) by Pounds Transformation™ - 60 Capsules" at bounding box center [135, 241] width 112 height 17
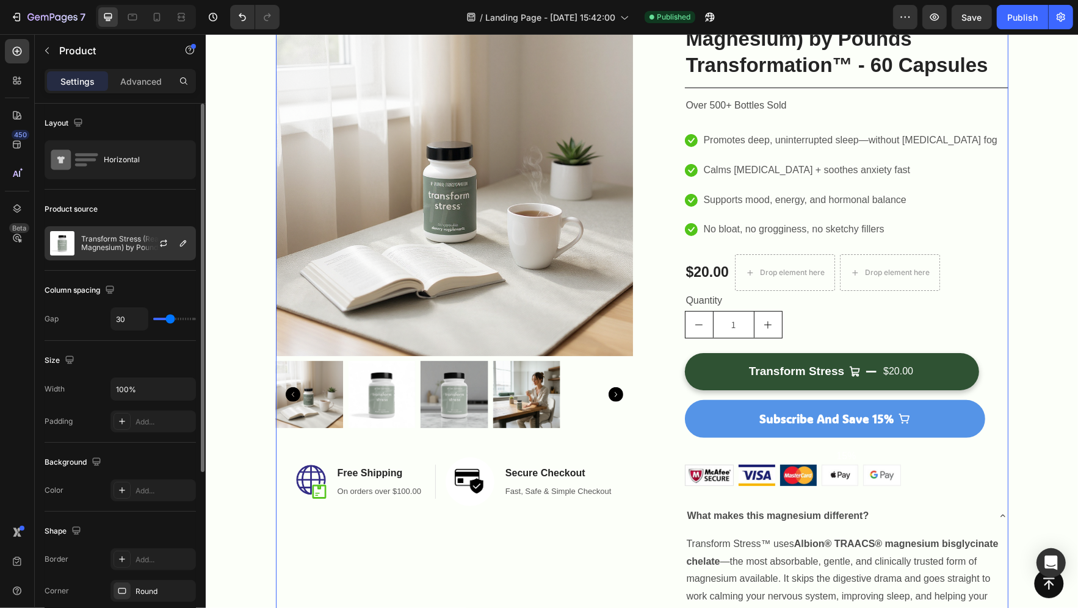
click at [175, 244] on div at bounding box center [169, 243] width 54 height 33
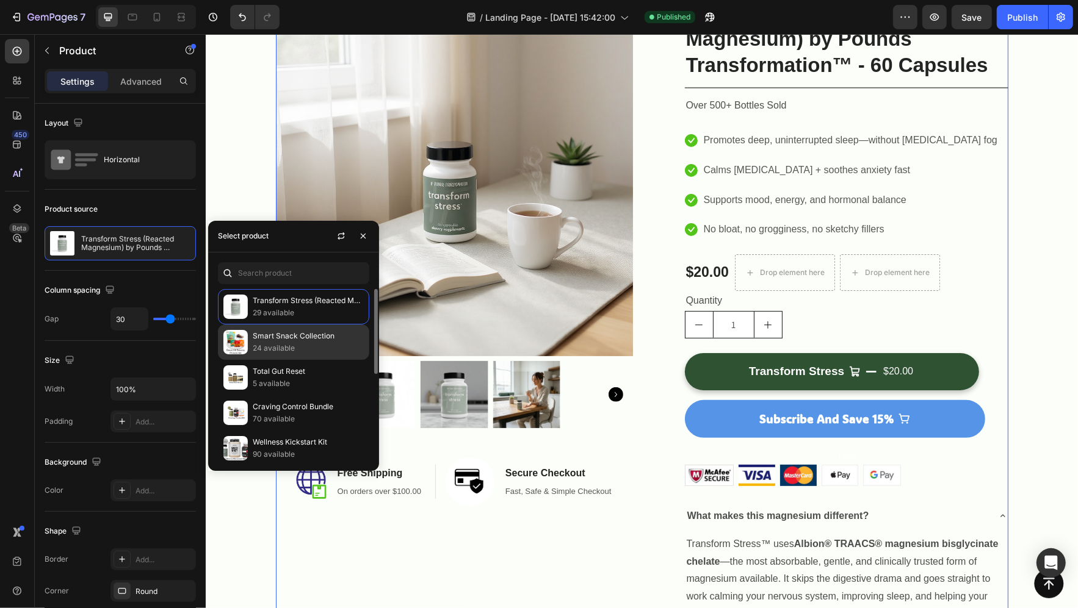
click at [283, 332] on p "Smart Snack Collection" at bounding box center [308, 336] width 111 height 12
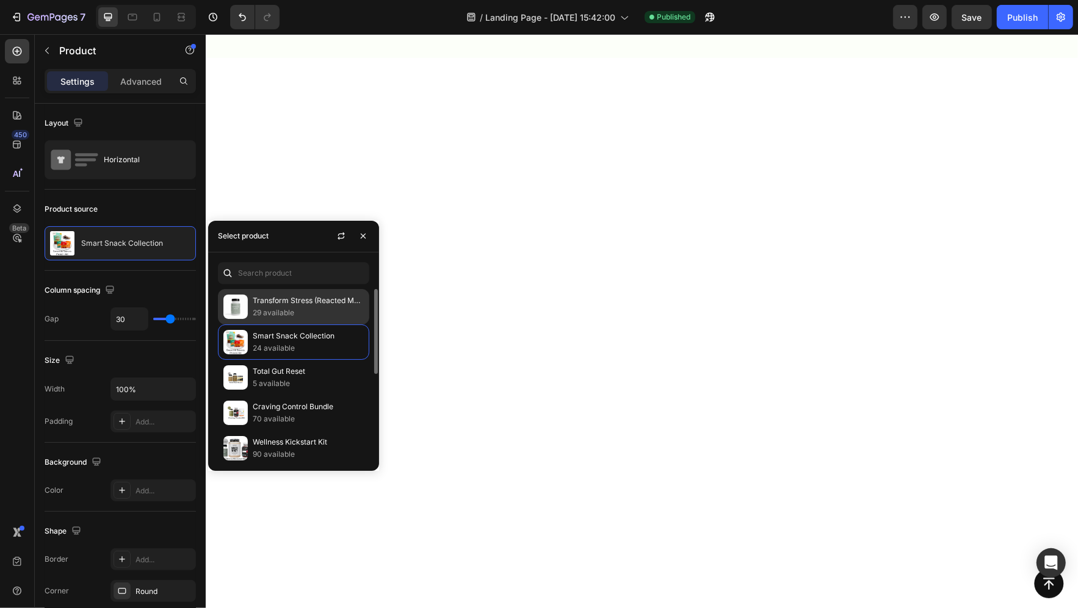
click at [285, 306] on p "Transform Stress (Reacted Magnesium) by Pounds Transformation™ - 60 Capsules" at bounding box center [308, 301] width 111 height 12
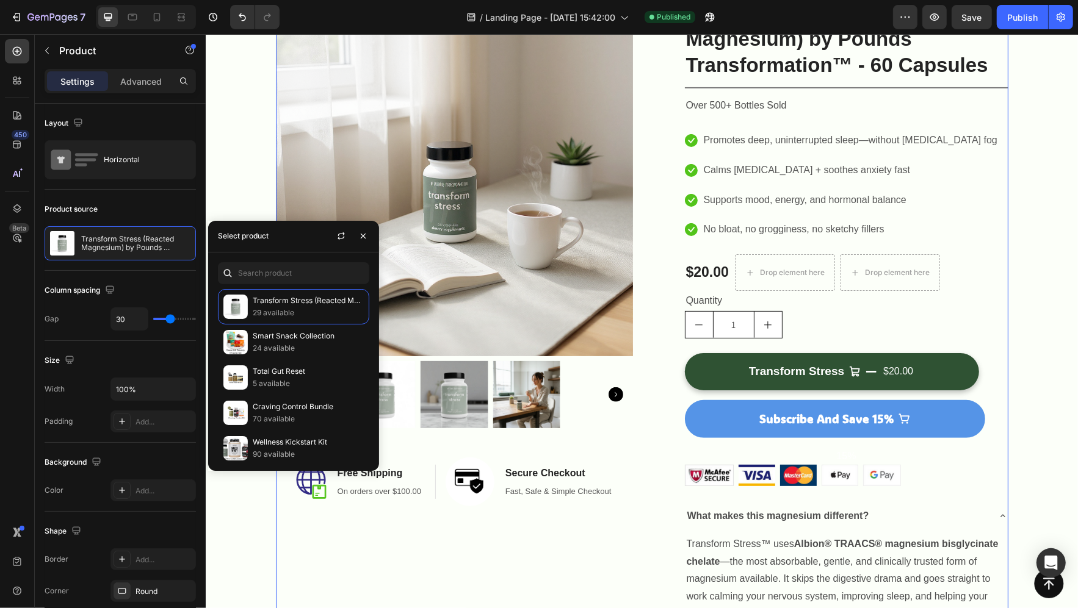
click at [618, 521] on div "Product Images Image Free Shipping Heading On orders over $100.00 Text block Ro…" at bounding box center [453, 436] width 357 height 874
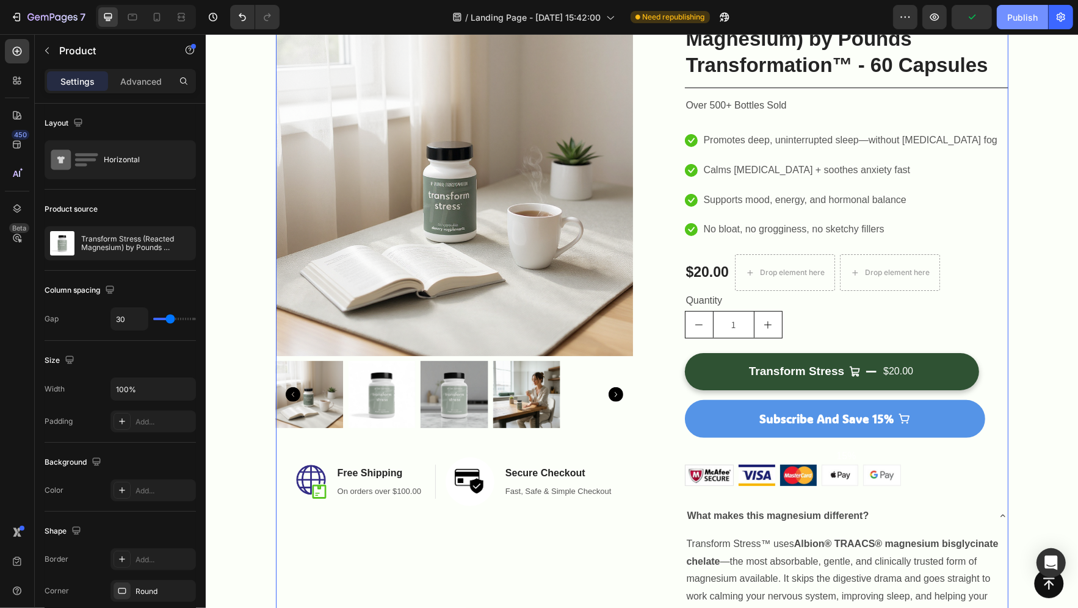
drag, startPoint x: 1023, startPoint y: 24, endPoint x: 814, endPoint y: 15, distance: 209.5
click at [1023, 24] on button "Publish" at bounding box center [1022, 17] width 51 height 24
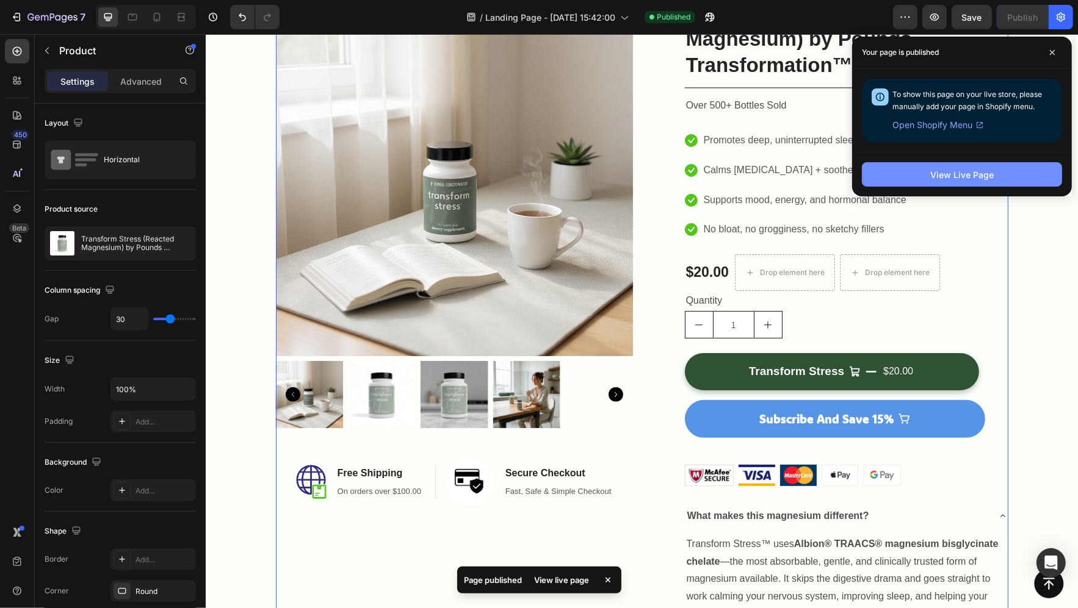
click at [933, 167] on button "View Live Page" at bounding box center [962, 174] width 200 height 24
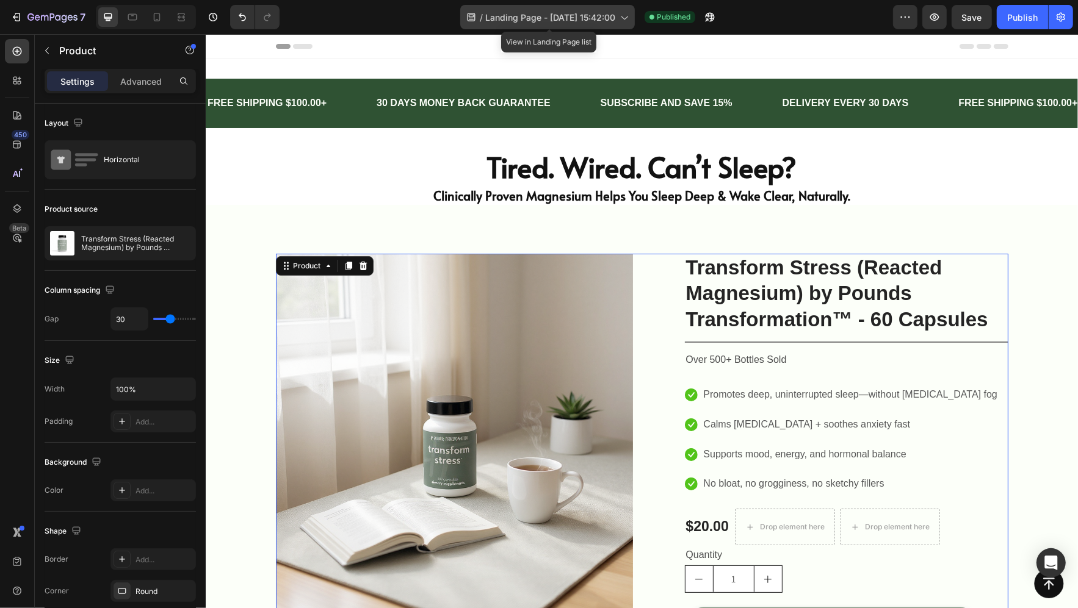
click at [626, 19] on icon at bounding box center [624, 18] width 7 height 4
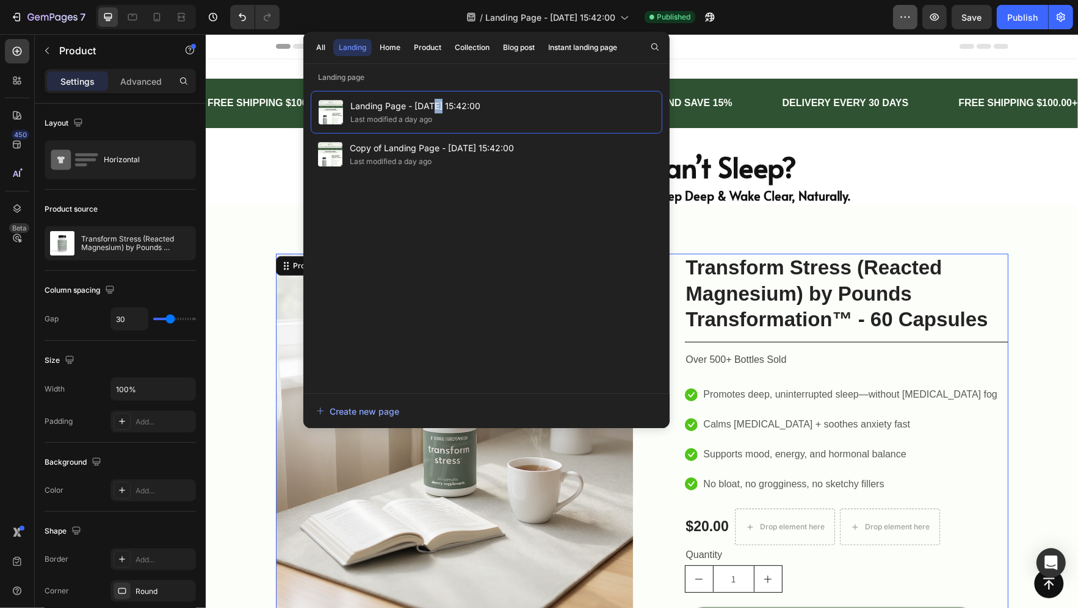
click at [911, 26] on button "button" at bounding box center [905, 17] width 24 height 24
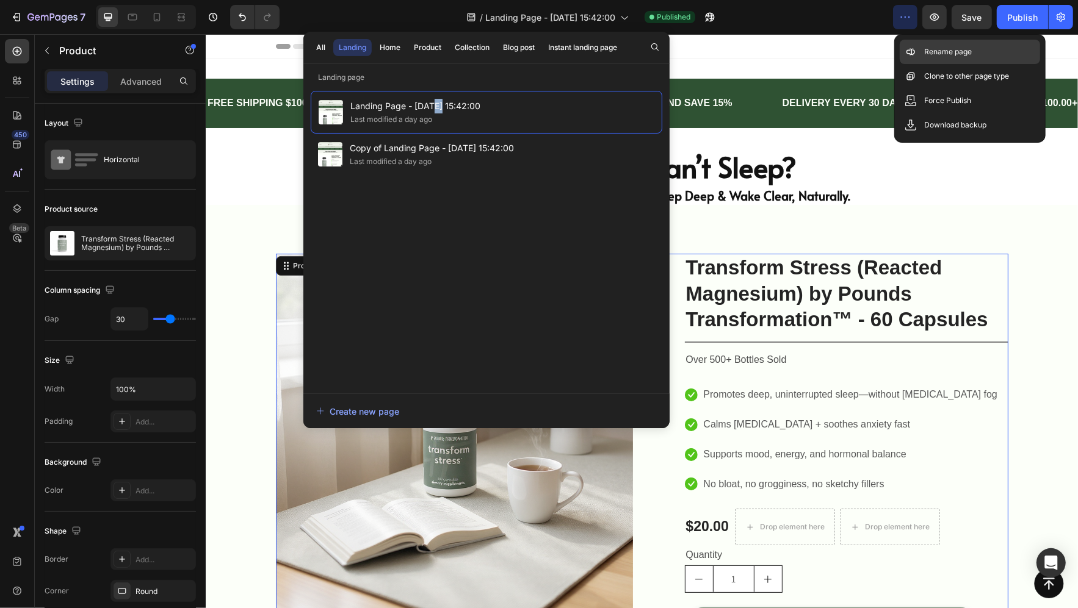
click at [931, 47] on p "Rename page" at bounding box center [948, 52] width 48 height 12
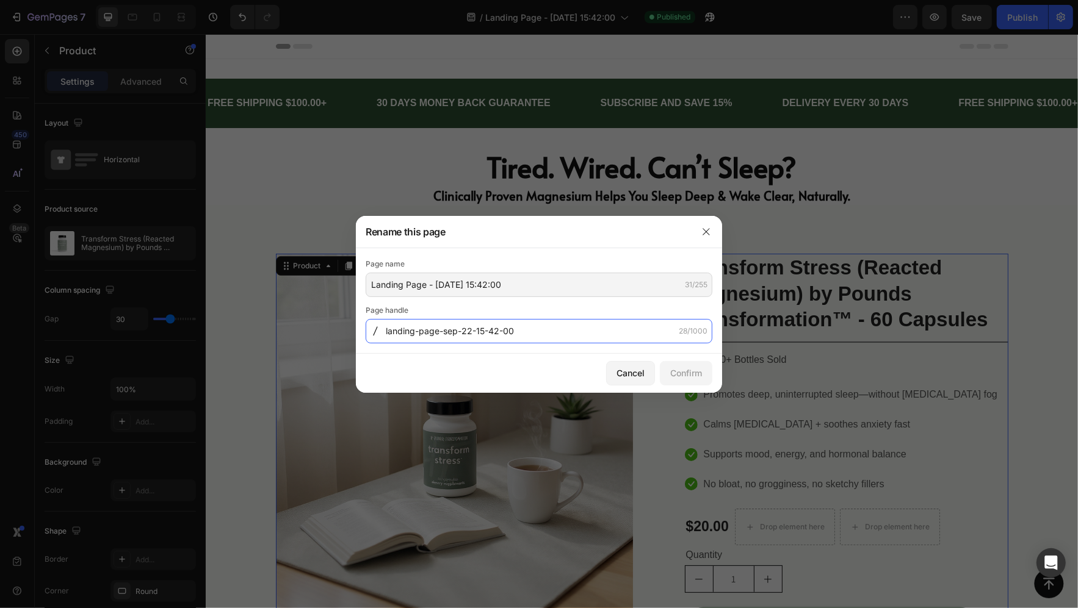
click at [478, 331] on input "landing-page-sep-22-15-42-00" at bounding box center [539, 331] width 347 height 24
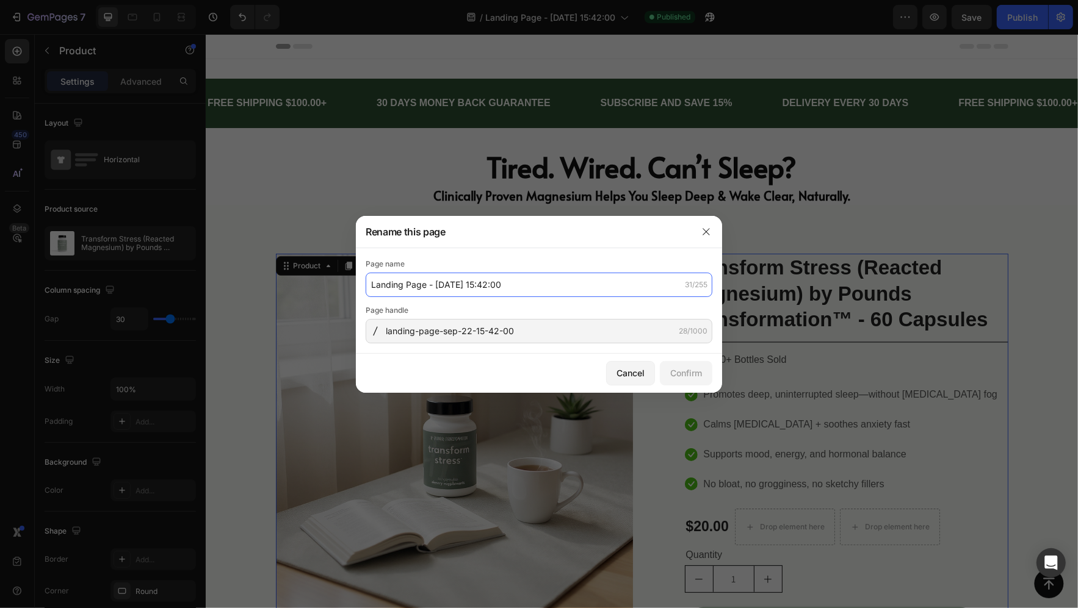
click at [452, 277] on input "Landing Page - [DATE] 15:42:00" at bounding box center [539, 285] width 347 height 24
click at [452, 278] on input "Landing Page - [DATE] 15:42:00" at bounding box center [539, 285] width 347 height 24
type input "Transform Stress"
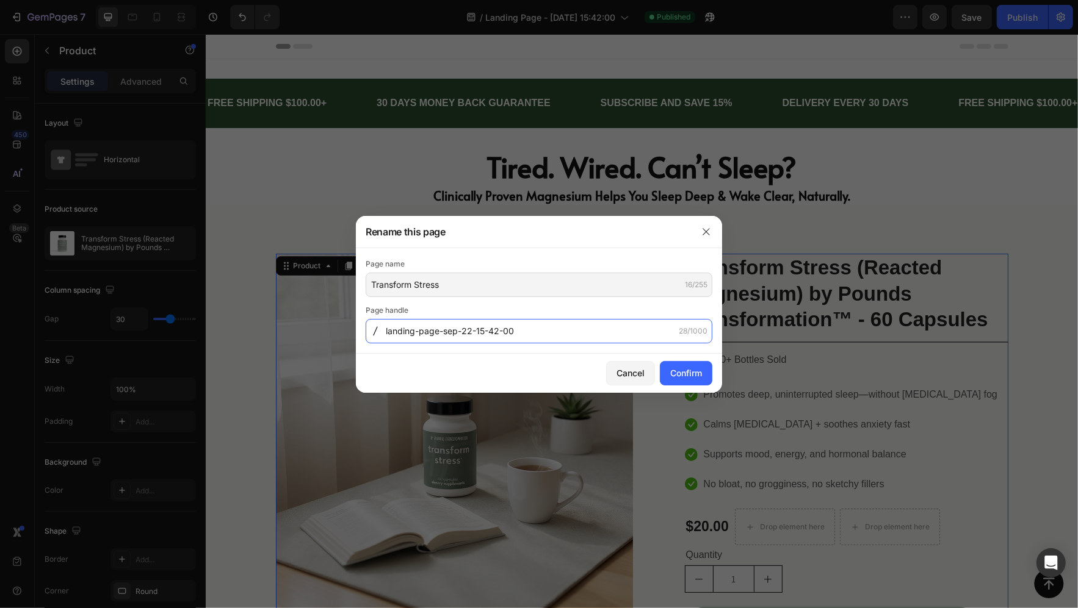
click at [523, 341] on input "landing-page-sep-22-15-42-00" at bounding box center [539, 331] width 347 height 24
click at [523, 337] on input "landing-page-sep-22-15-42-00" at bounding box center [539, 331] width 347 height 24
click at [671, 369] on div "Confirm" at bounding box center [686, 373] width 32 height 13
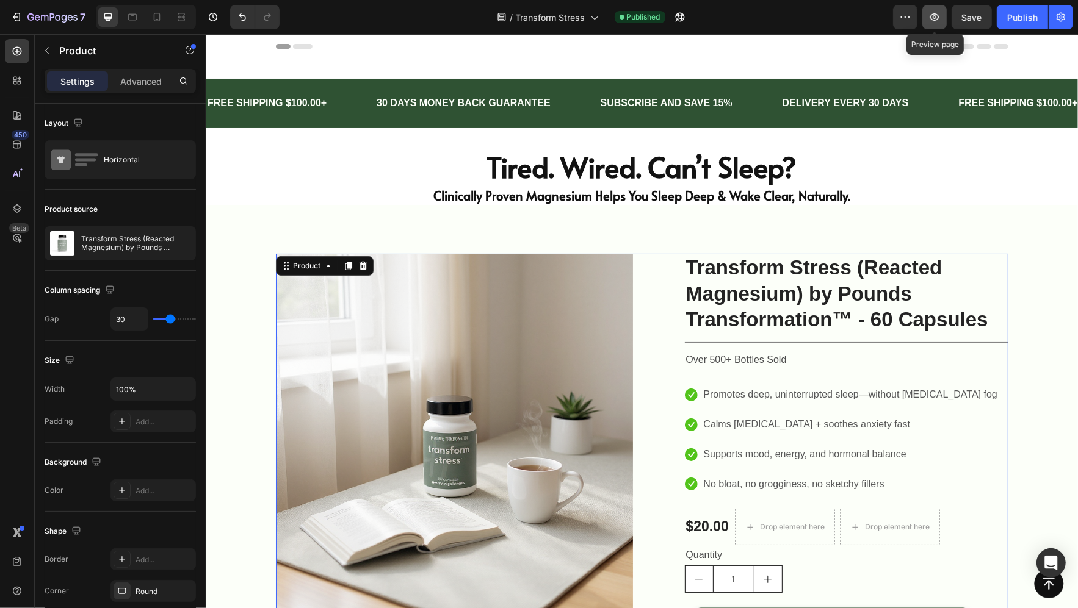
click at [931, 22] on icon "button" at bounding box center [934, 17] width 12 height 12
click at [436, 16] on div "/ Transform Stress Published" at bounding box center [591, 17] width 604 height 24
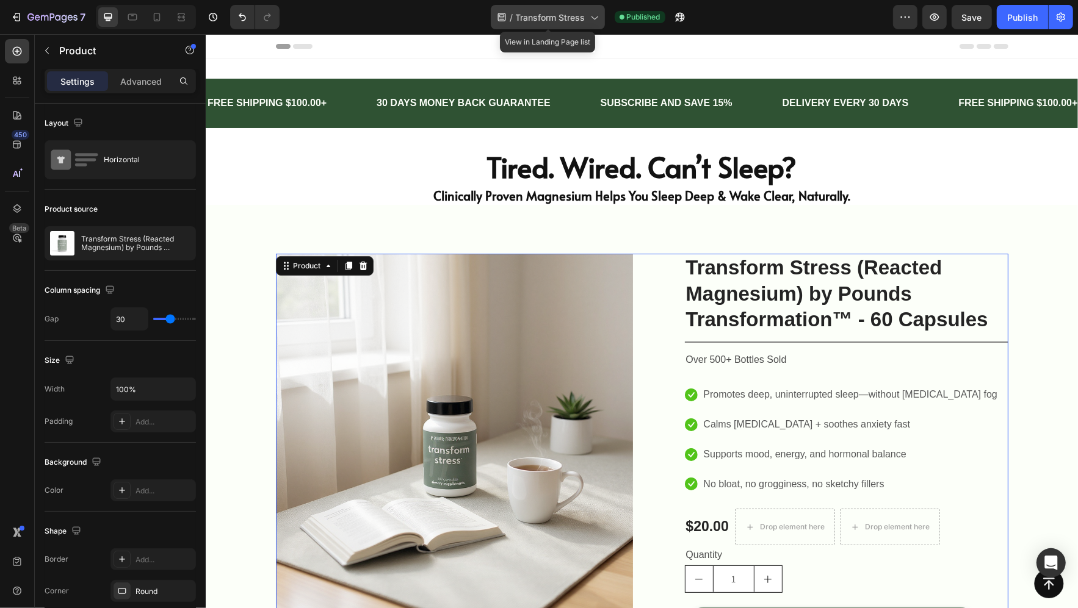
click at [592, 22] on icon at bounding box center [594, 17] width 12 height 12
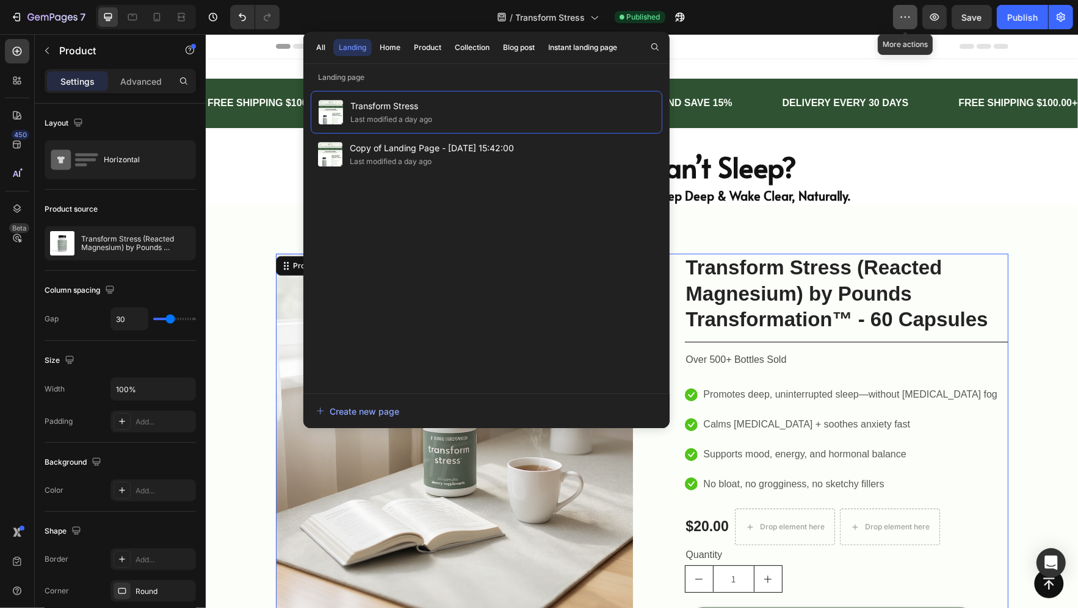
click at [911, 25] on button "button" at bounding box center [905, 17] width 24 height 24
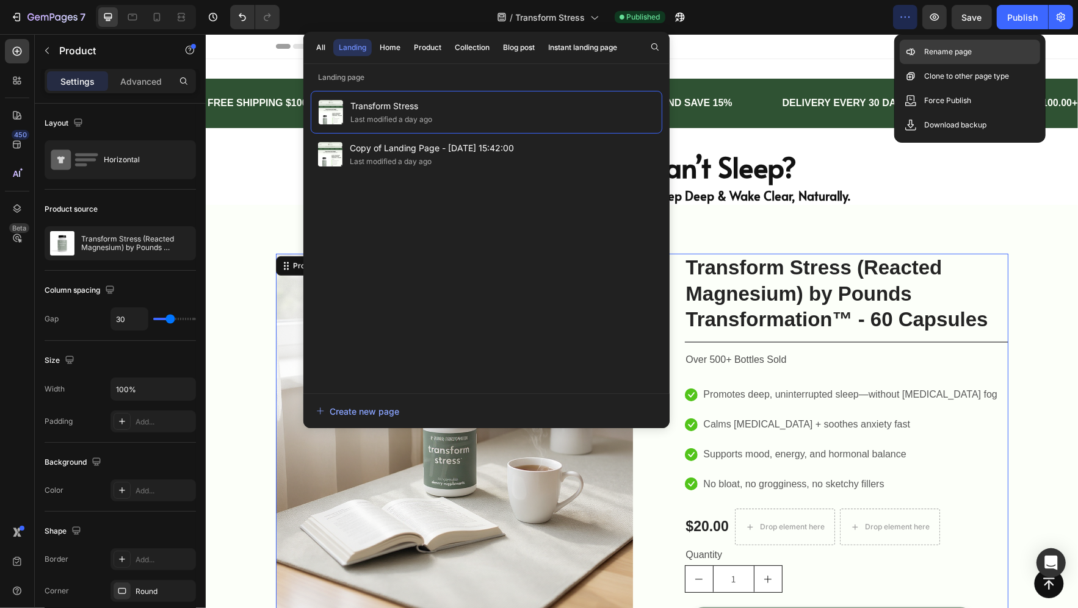
click at [930, 54] on p "Rename page" at bounding box center [948, 52] width 48 height 12
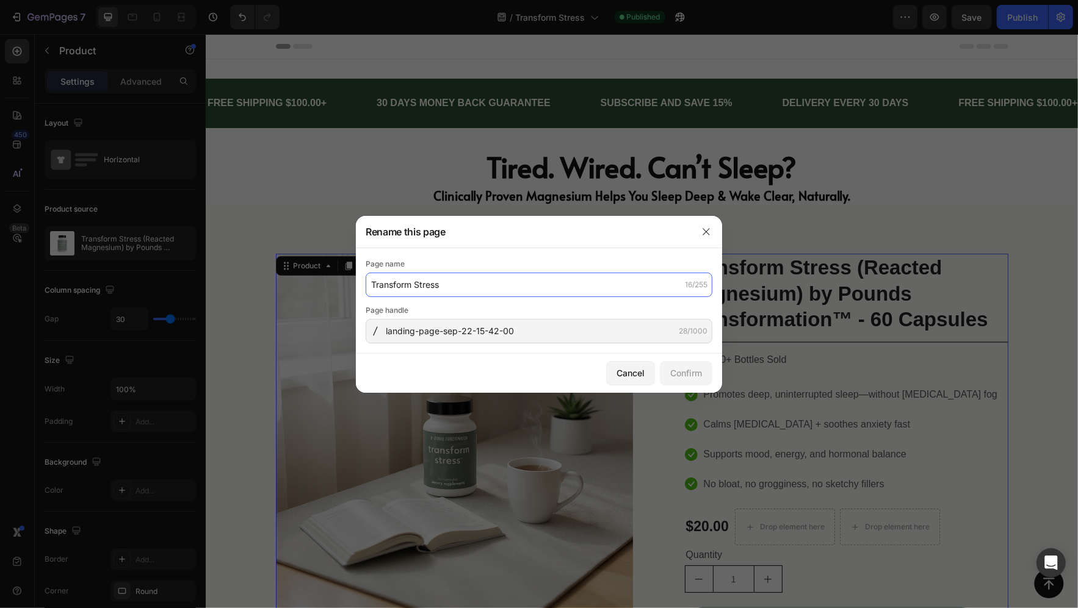
click at [502, 290] on input "Transform Stress" at bounding box center [539, 285] width 347 height 24
click at [599, 181] on div at bounding box center [539, 304] width 1078 height 608
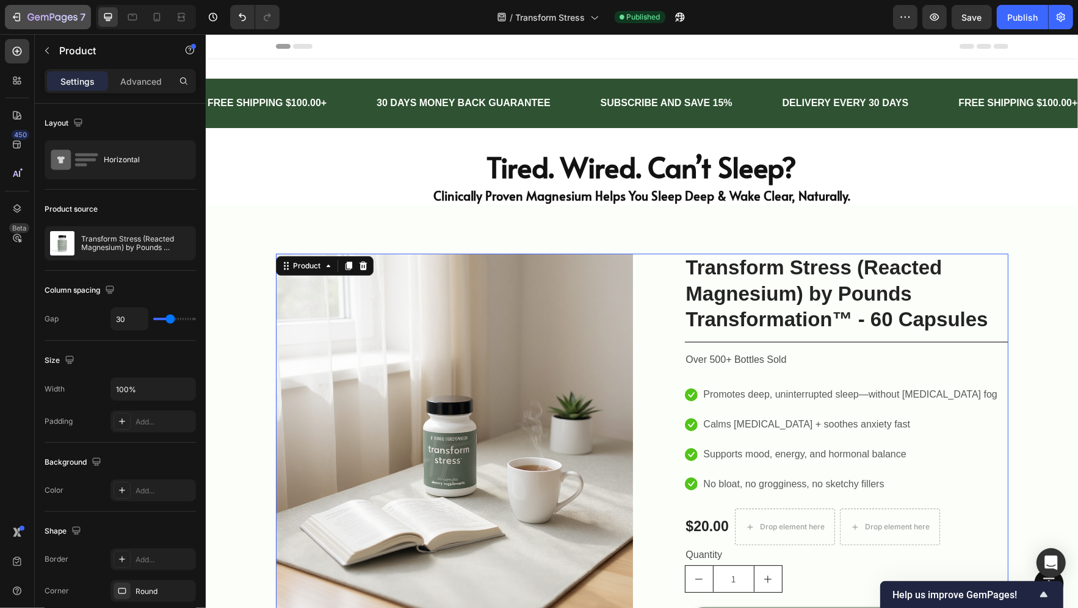
click at [16, 26] on button "7" at bounding box center [48, 17] width 86 height 24
